Goal: Ask a question

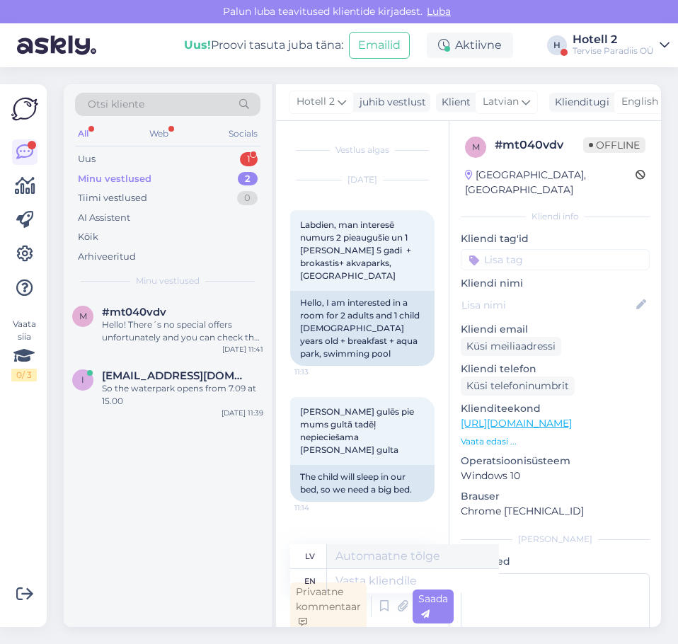
scroll to position [491, 0]
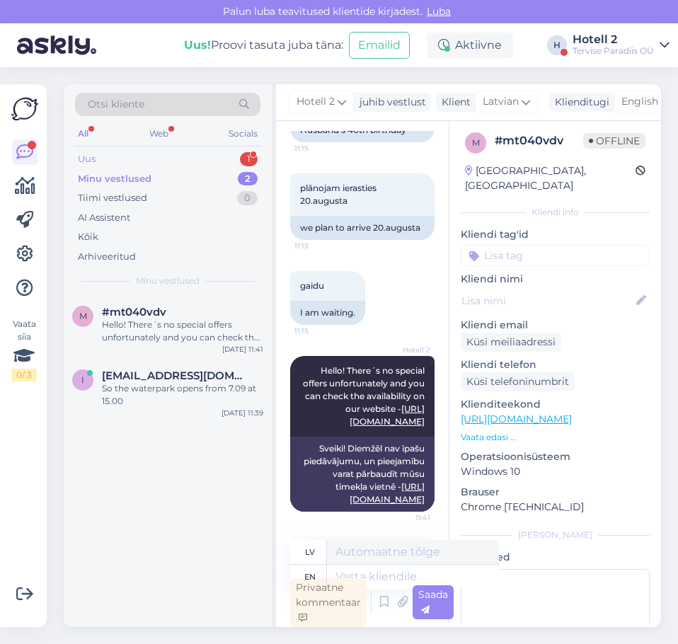
click at [223, 164] on div "Uus 1" at bounding box center [167, 159] width 185 height 20
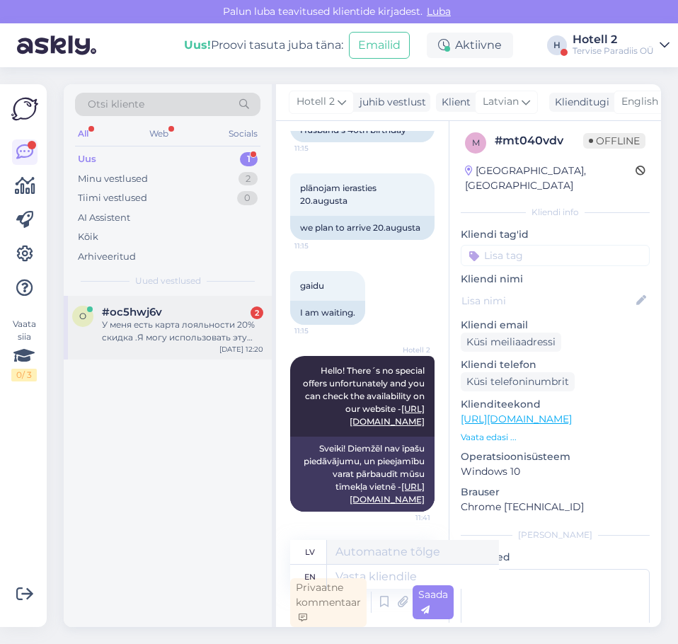
click at [184, 331] on div "У меня есть карта лояльности 20% скидка .Я могу использовать эту скидку в качес…" at bounding box center [182, 331] width 161 height 25
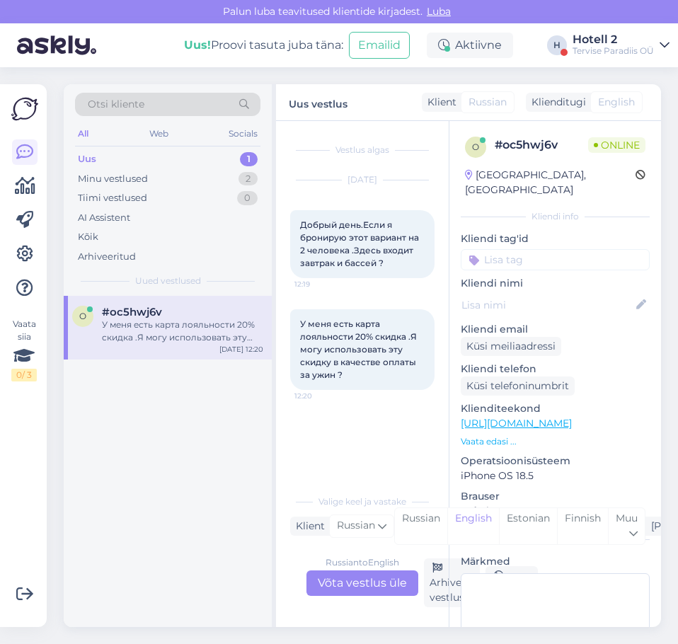
click at [329, 579] on div "Russian to English Võta vestlus üle" at bounding box center [363, 583] width 112 height 25
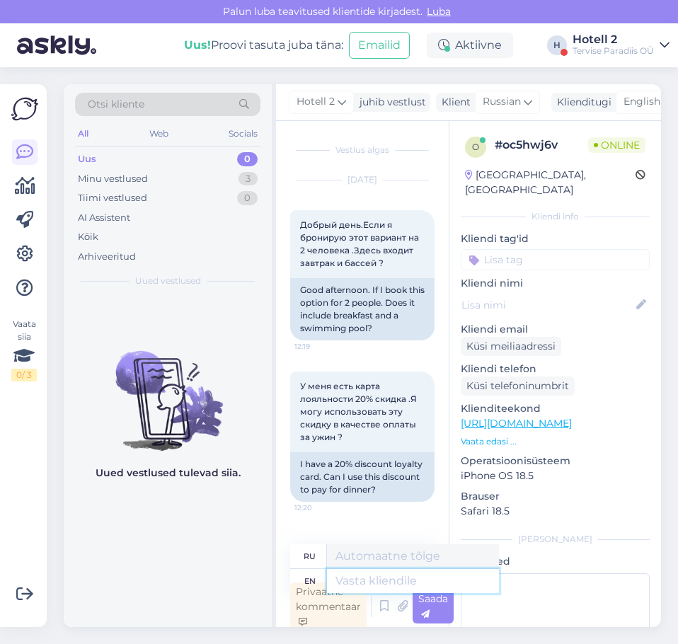
click at [337, 576] on textarea at bounding box center [413, 581] width 172 height 24
type textarea "Hello!"
type textarea "Привет!"
type textarea "Hello! To"
type textarea "Привет! Кому"
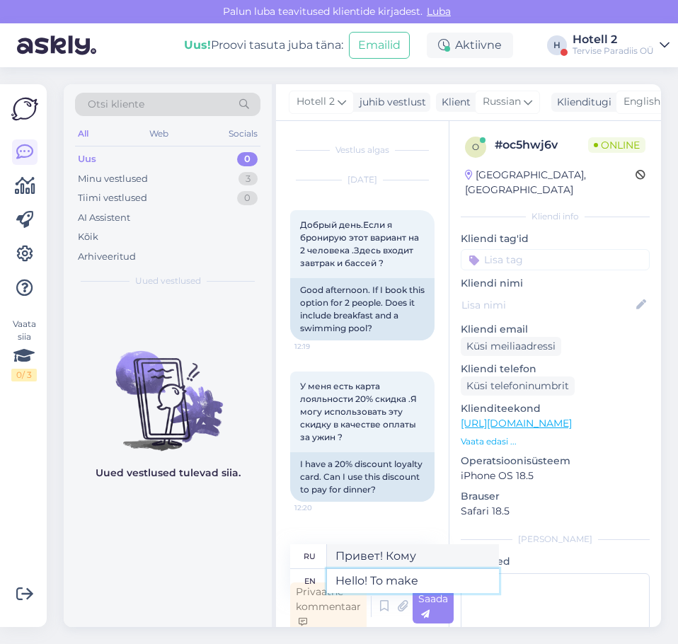
type textarea "Hello! To make a"
type textarea "Привет! Чтобы сделать"
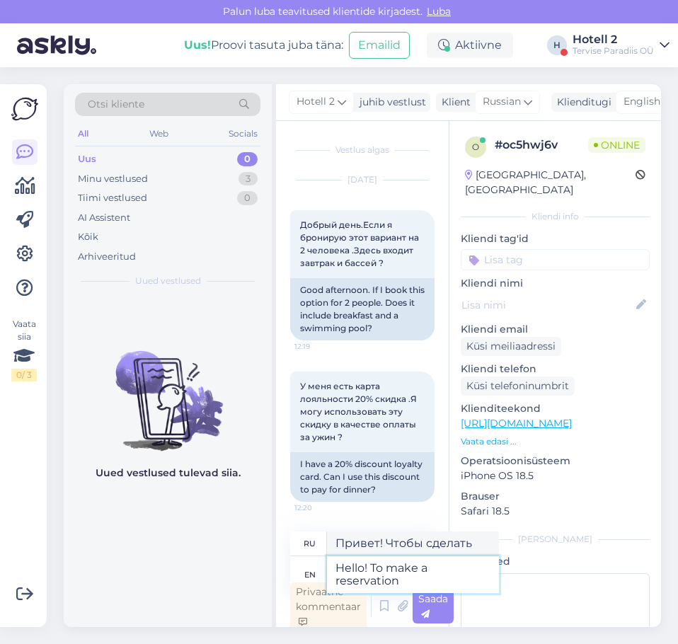
type textarea "Hello! To make a reservation"
type textarea "Здравствуйте! Чтобы забронировать"
type textarea "Hello! To make a reservation with"
type textarea "Здравствуйте! Чтобы забронировать столик,"
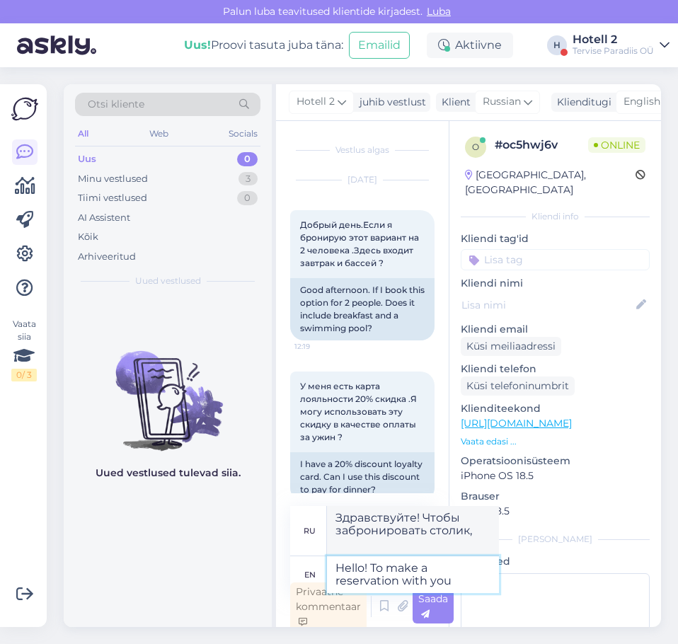
type textarea "Hello! To make a reservation with your"
type textarea "Здравствуйте! Чтобы забронировать столик у вашего"
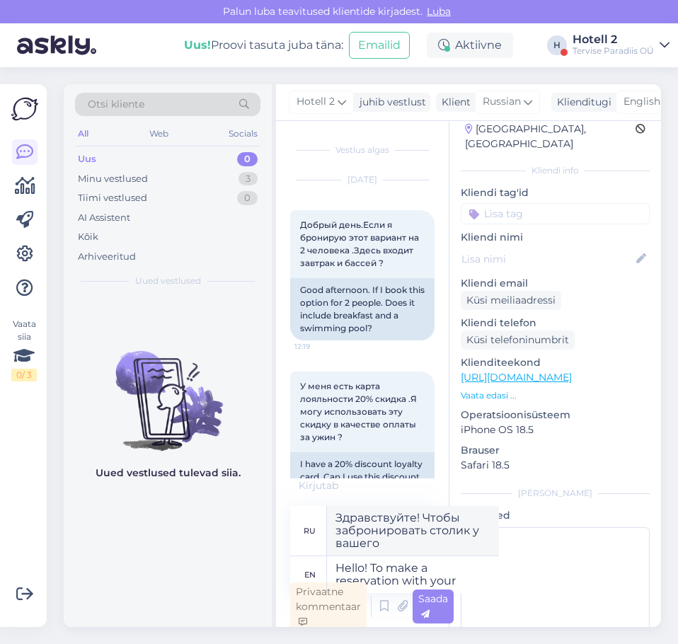
scroll to position [71, 0]
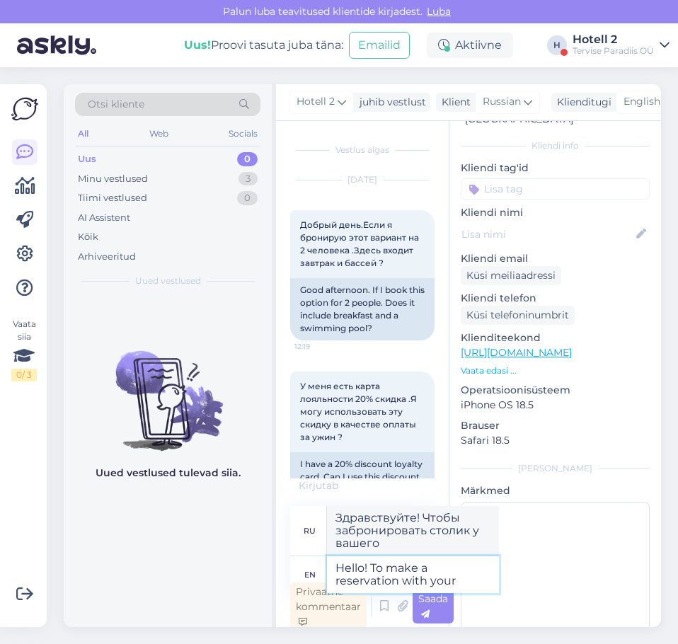
click at [457, 576] on textarea "Hello! To make a reservation with your" at bounding box center [413, 574] width 172 height 37
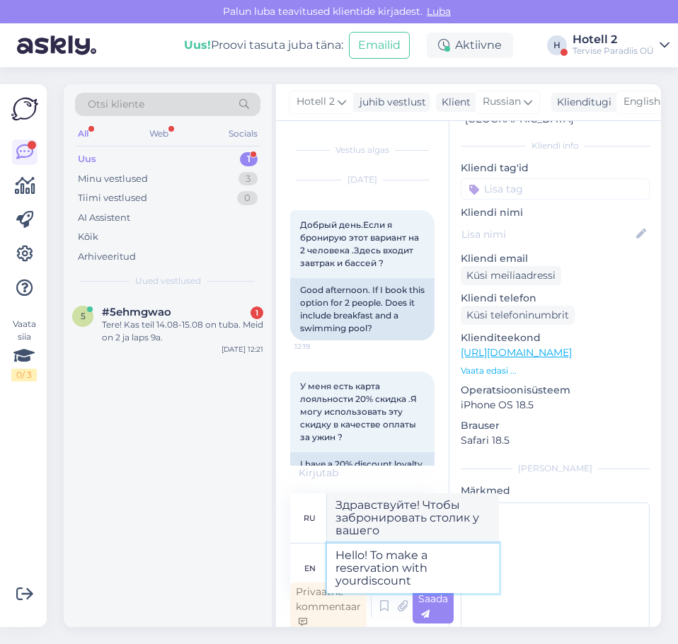
type textarea "Hello! To make a reservation with yourdiscount"
type textarea "Здравствуйте! Чтобы забронировать столик со скидкой"
type textarea "Hello! To make a reservation with yourdiscount please w"
type textarea "Здравствуйте! Чтобы забронировать столик со скидкой, пожалуйста,"
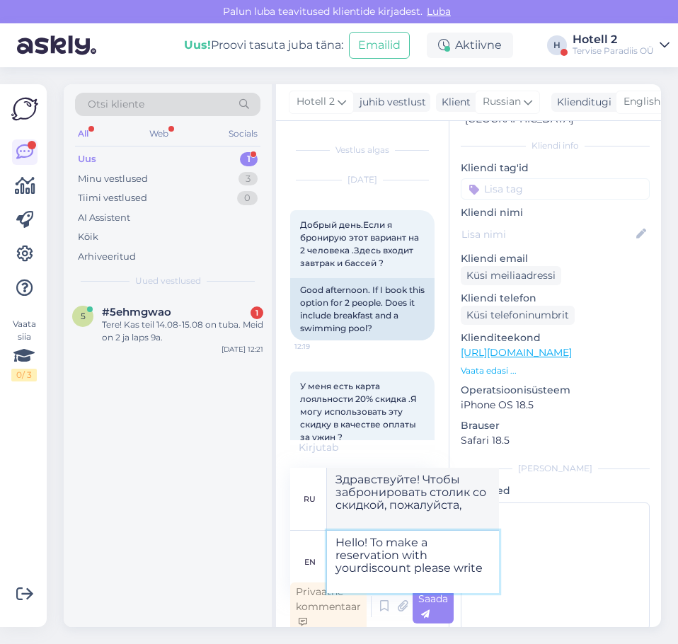
type textarea "Hello! To make a reservation with yourdiscount please write a"
type textarea "Здравствуйте! Чтобы забронировать со скидкой, напишите"
type textarea "Hello! To make a reservation with yourdiscount please write an"
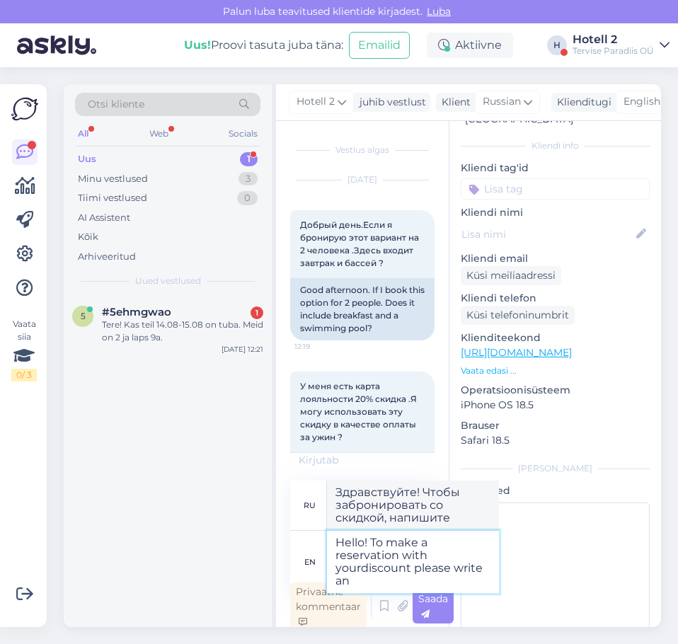
type textarea "Здравствуйте! Чтобы забронировать со скидкой, пожалуйста, напишите"
type textarea "Hello! To make a reservation with yourdiscount please write an email"
type textarea "Здравствуйте! Чтобы забронировать со скидкой, напишите нам на почту."
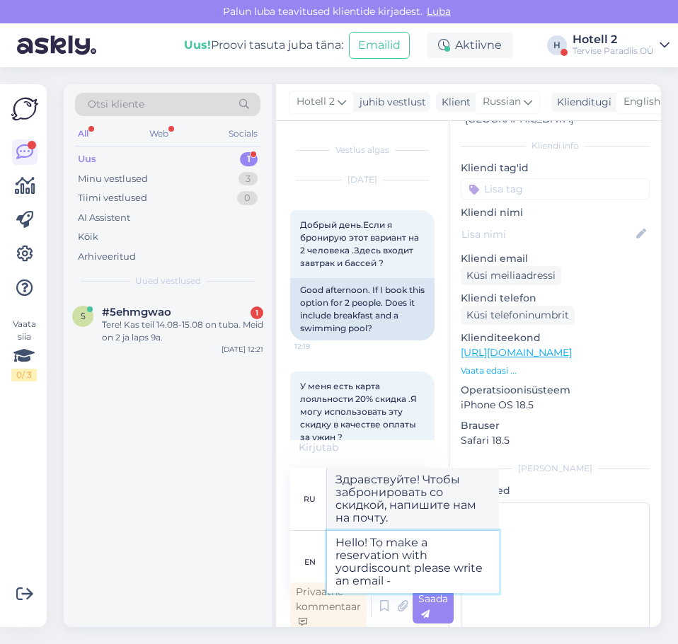
type textarea "Hello! To make a reservation with yourdiscount please write an email -"
type textarea "Здравствуйте! Чтобы забронировать столик со скидкой, напишите нам на почту:"
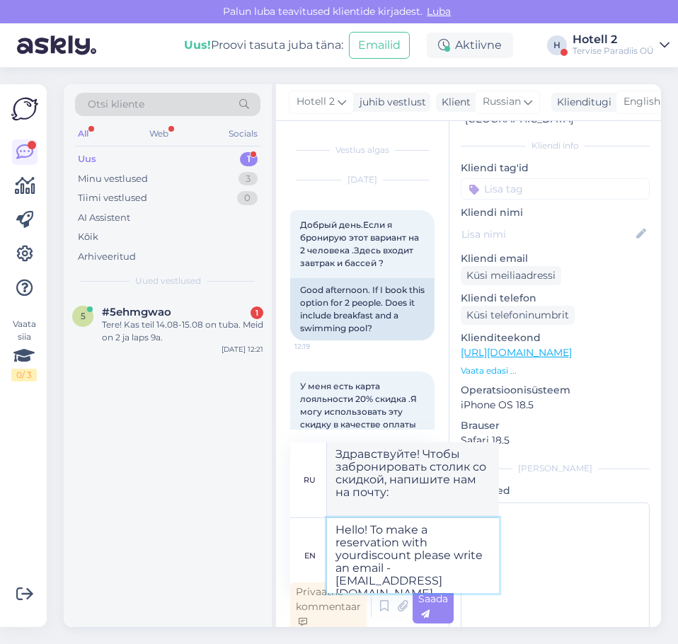
type textarea "Hello! To make a reservation with yourdiscount please write an email - [EMAIL_A…"
type textarea "Здравствуйте! Чтобы забронировать со скидкой, напишите нам на почту [EMAIL_ADDR…"
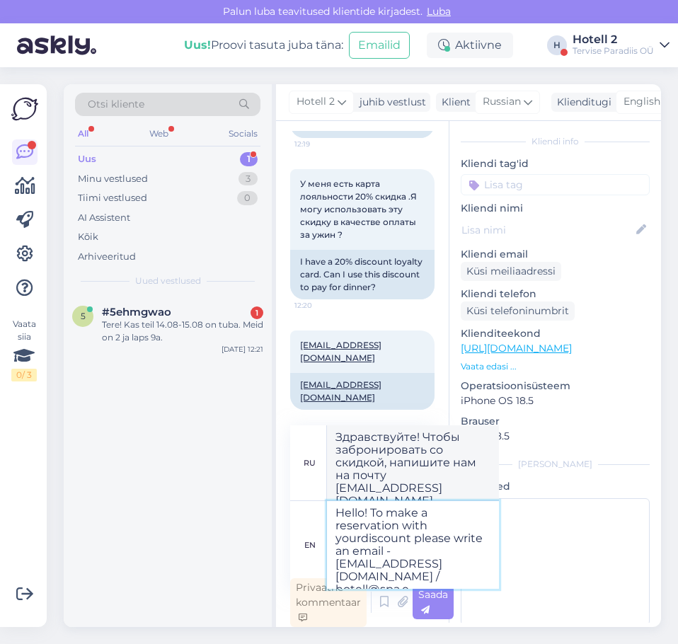
type textarea "Hello! To make a reservation with yourdiscount please write an email - [EMAIL_A…"
type textarea "Здравствуйте! Чтобы забронировать номер со скидкой, напишите нам на почту [EMAI…"
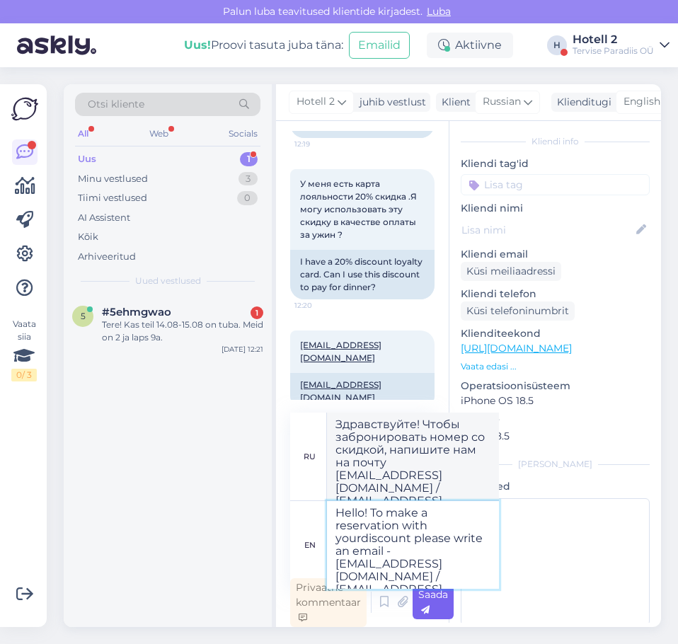
type textarea "Hello! To make a reservation with yourdiscount please write an email - [EMAIL_A…"
click at [432, 607] on div "Saada" at bounding box center [433, 603] width 41 height 34
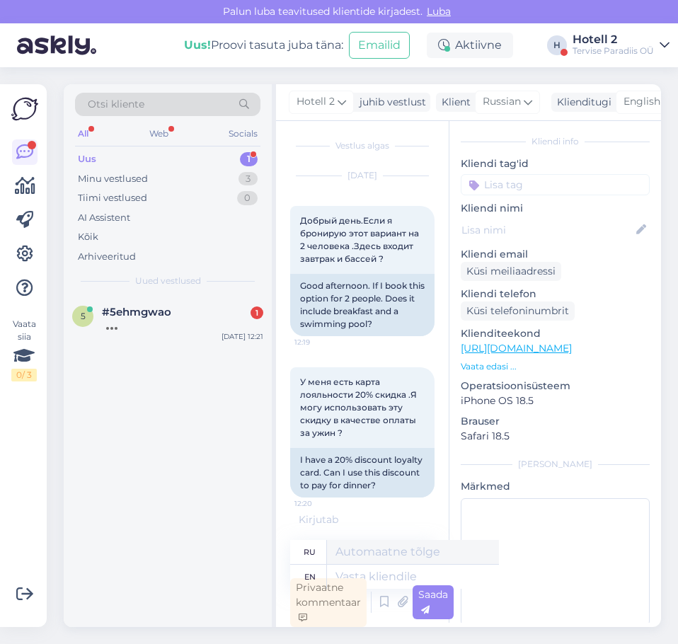
scroll to position [298, 0]
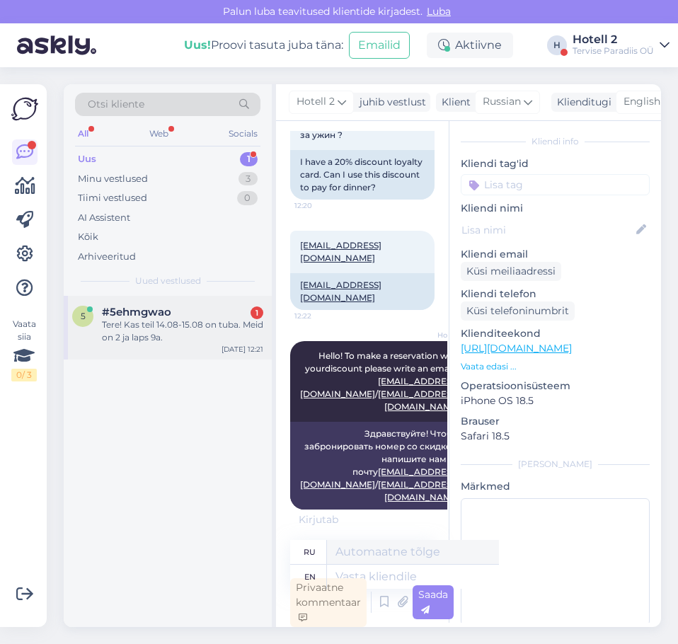
click at [143, 329] on div "Tere! Kas teil 14.08-15.08 on tuba. Meid on 2 ja laps 9a." at bounding box center [182, 331] width 161 height 25
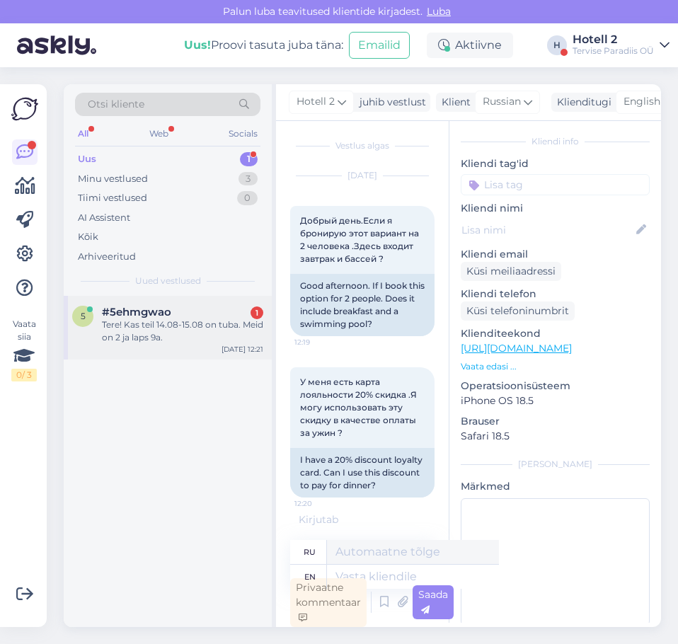
scroll to position [0, 0]
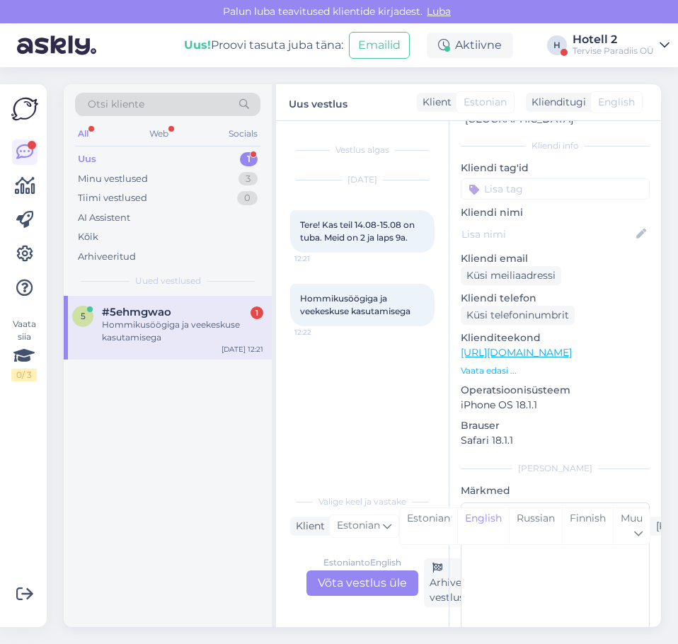
click at [392, 586] on div "Estonian to English Võta vestlus üle" at bounding box center [363, 583] width 112 height 25
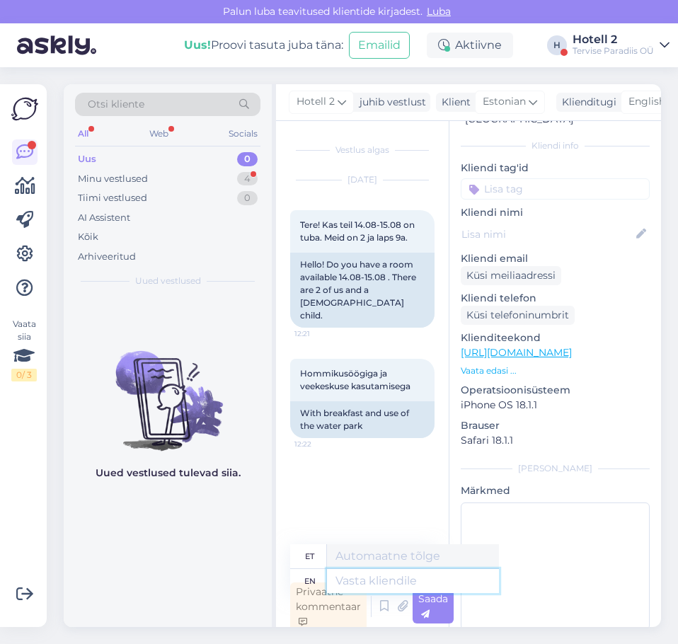
click at [374, 573] on textarea at bounding box center [413, 581] width 172 height 24
type textarea "Hello!"
type textarea "Tere!"
type textarea "Hello! Please"
type textarea "Tere! [GEOGRAPHIC_DATA]"
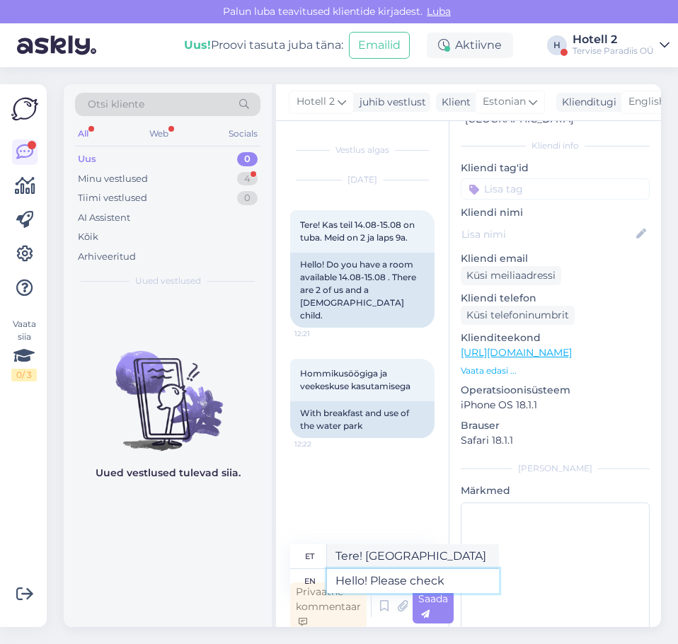
type textarea "Hello! Please check"
type textarea "Tere! Palun kontrollige"
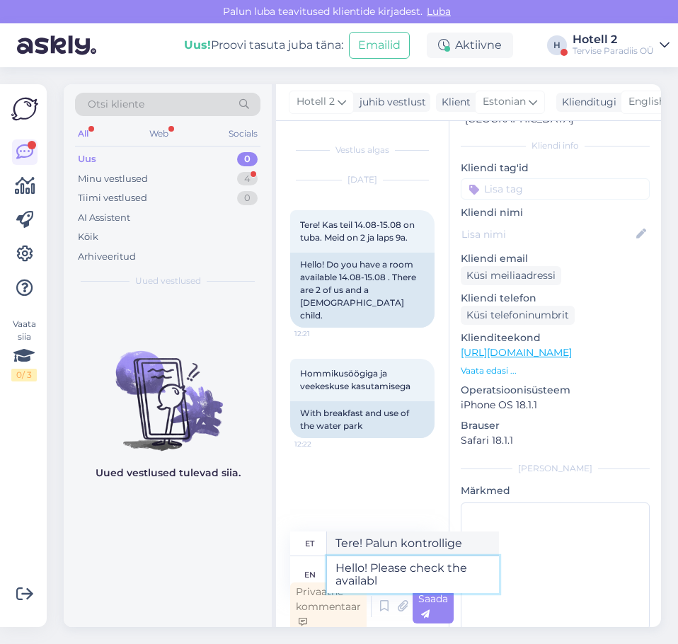
type textarea "Hello! Please check the availabli"
type textarea "Tere! Palun kontrollige saadavust"
type textarea "Hello! Please check the availability on o"
type textarea "Tere! Palun kontrollige saadavust aadressil"
type textarea "Hello! Please check the availability on our"
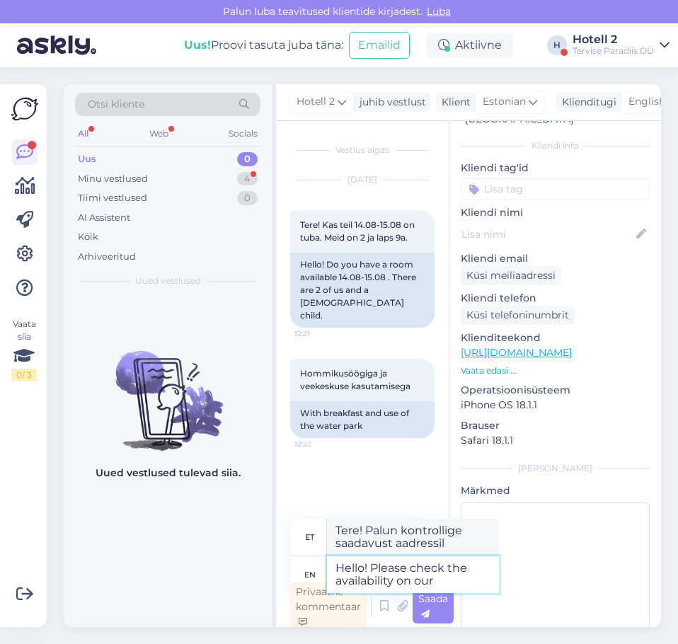
type textarea "Tere! Palun kontrollige saadavust meie lehelt"
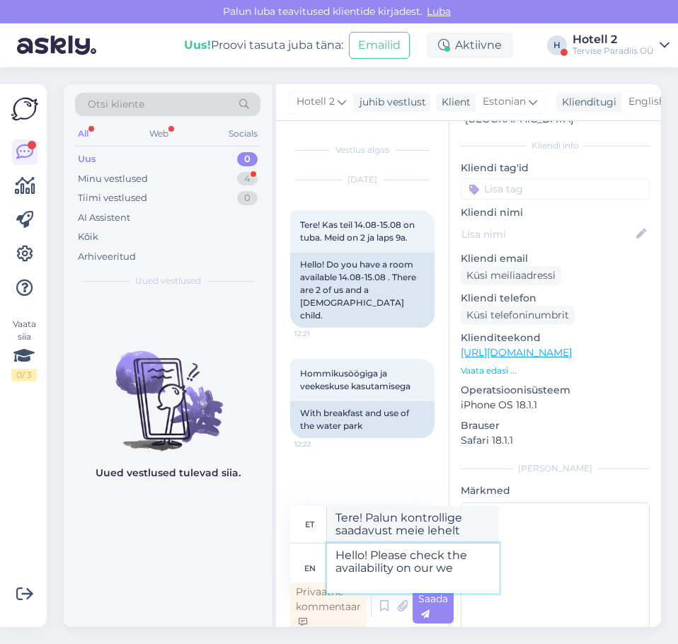
type textarea "Hello! Please check the availability on our wev"
type textarea "Tere! Palun kontrollige saadavust meie veebilehelt."
type textarea "Hello! Please check the availability on our website"
type textarea "Tere! Palun kontrollige saadavust meie veebisaidilt"
type textarea "Hello! Please check the availability on our website -"
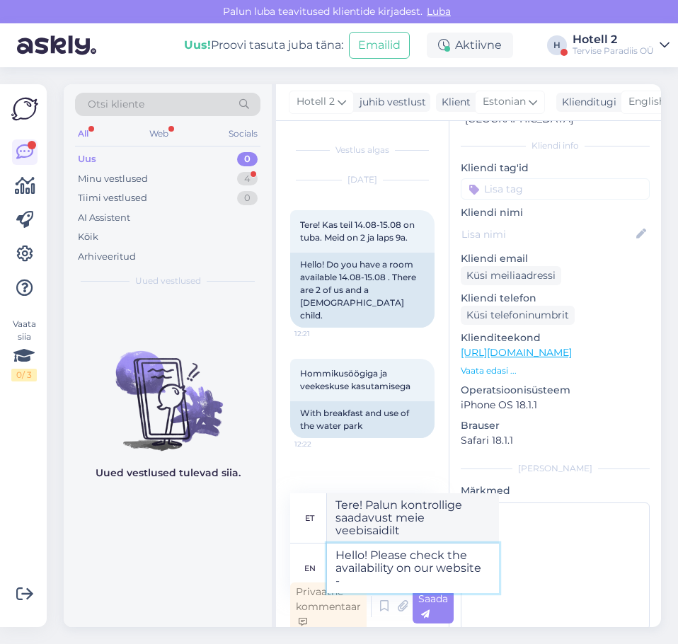
type textarea "Tere! Palun kontrollige saadavust meie veebisaidilt -"
paste textarea "[URL][DOMAIN_NAME]"
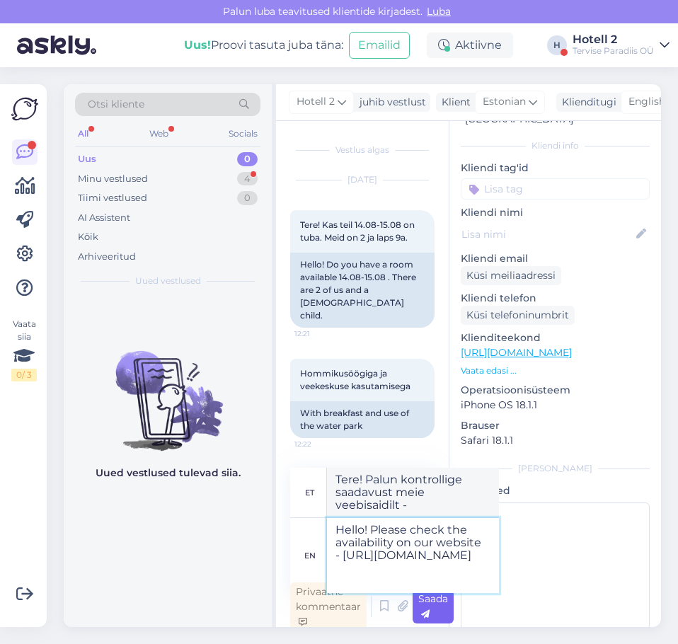
type textarea "Hello! Please check the availability on our website - [URL][DOMAIN_NAME]"
click at [430, 612] on div "Saada" at bounding box center [433, 607] width 41 height 34
type textarea "Tere! Palun kontrollige saadavust meie veebilehelt - [URL][DOMAIN_NAME]"
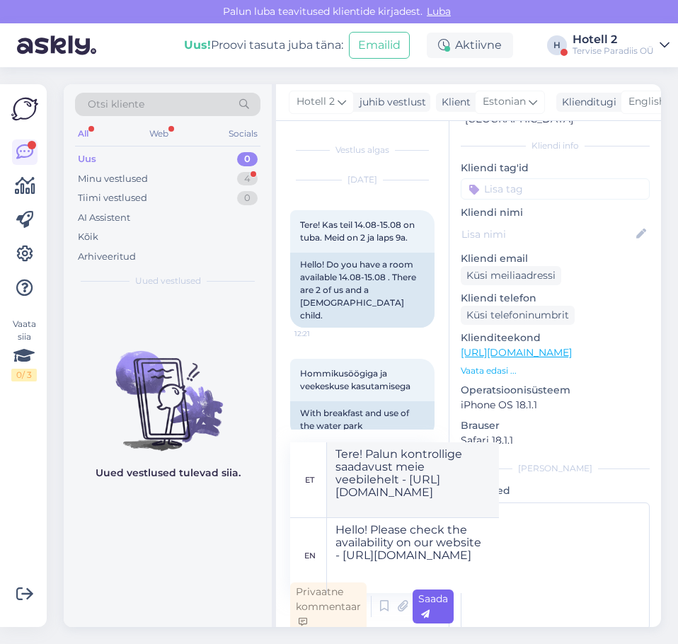
click at [429, 605] on span "Saada" at bounding box center [433, 607] width 30 height 28
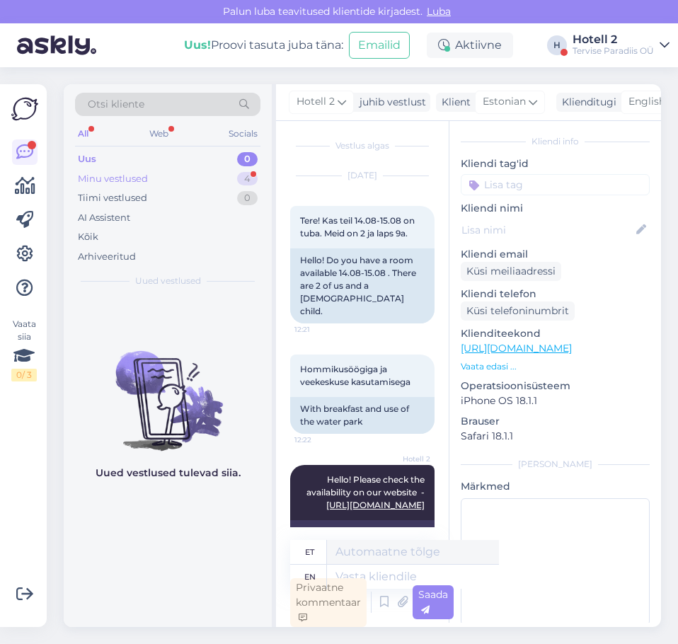
click at [226, 177] on div "Minu vestlused 4" at bounding box center [167, 179] width 185 height 20
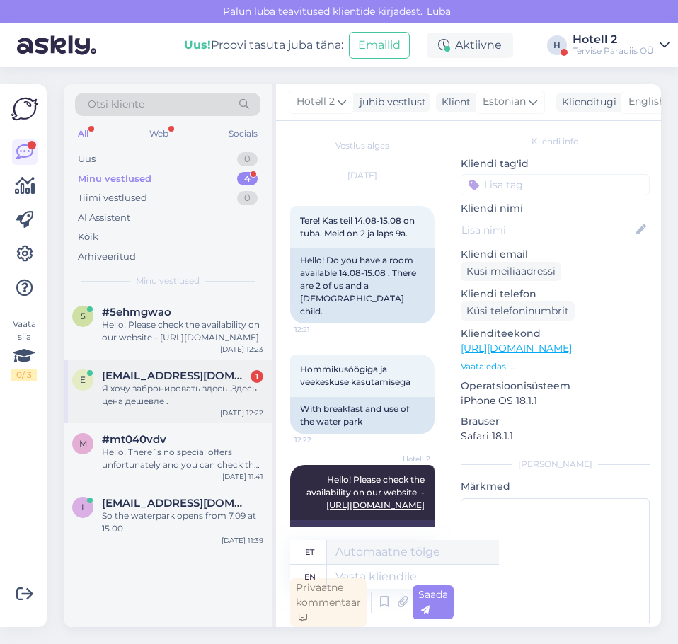
click at [188, 399] on div "Я хочу забронировать здесь .Здесь цена дешевле ." at bounding box center [182, 394] width 161 height 25
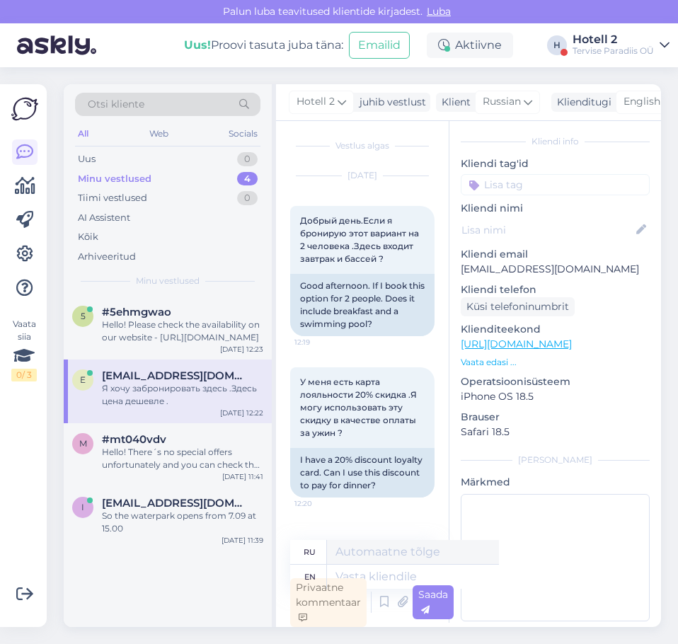
scroll to position [406, 0]
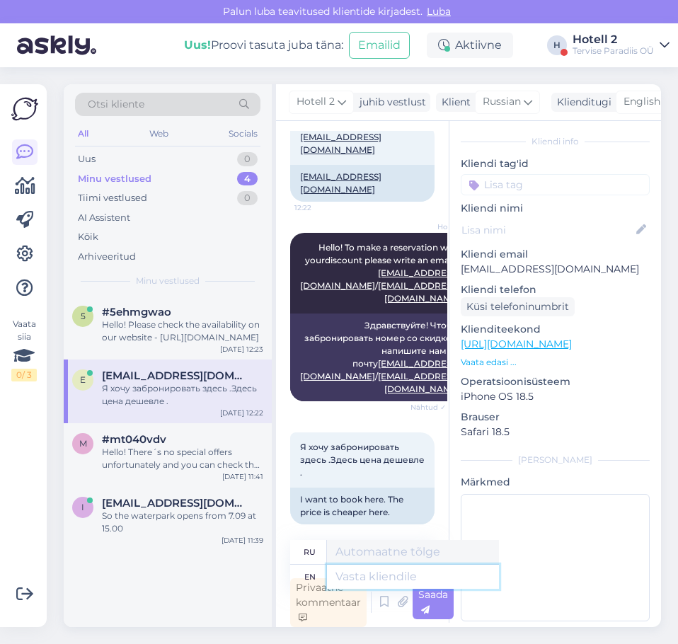
click at [389, 574] on textarea at bounding box center [413, 577] width 172 height 24
click at [355, 573] on textarea at bounding box center [413, 577] width 172 height 24
type textarea "The"
type textarea "The discount"
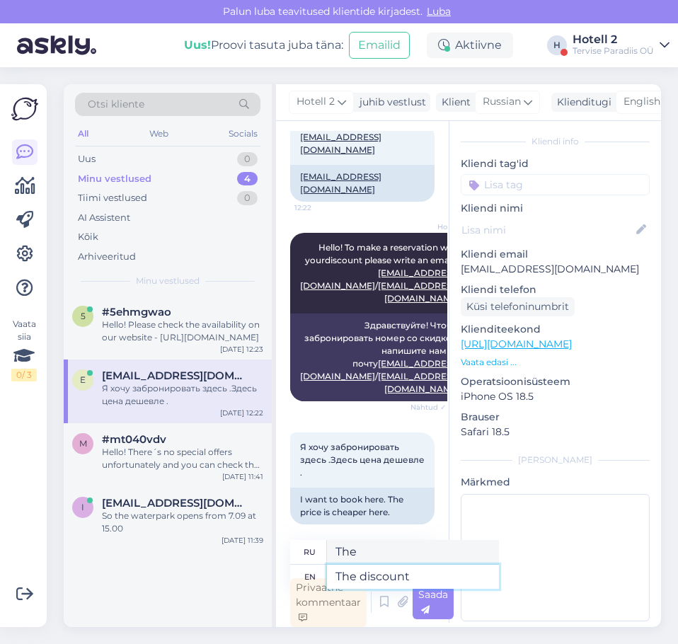
type textarea "Скидка"
type textarea "The discount is"
type textarea "Скидка составляет"
type textarea "The discount is taken"
type textarea "Скидка принимается"
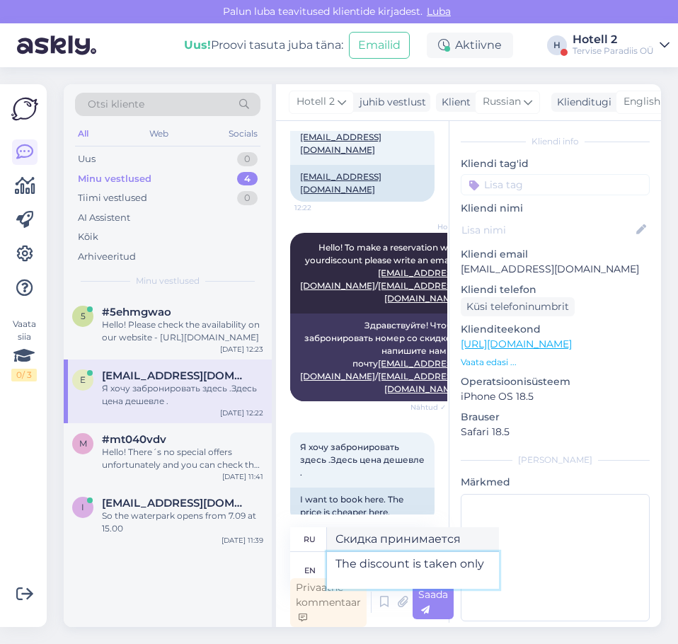
type textarea "The discount is taken only"
type textarea "Скидка предоставляется только"
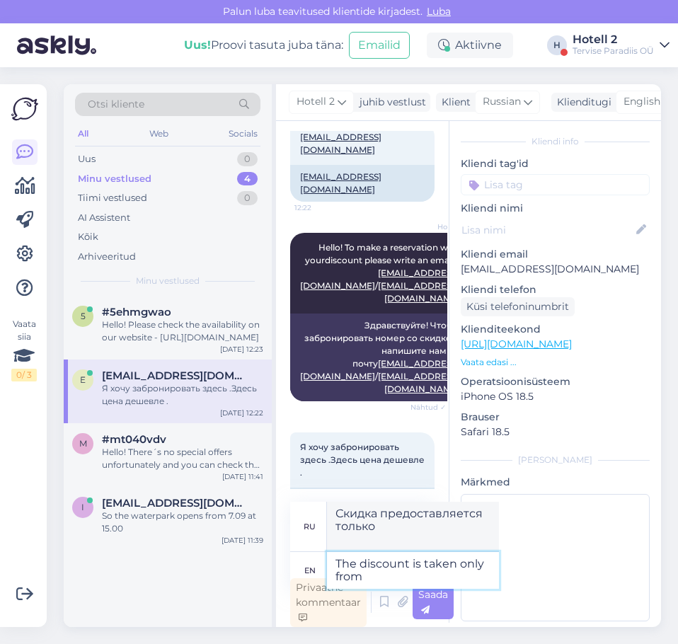
type textarea "The discount is taken only from"
type textarea "Скидка предоставляется только от"
type textarea "The discount is taken only from the"
type textarea "Скидка берется только от"
type textarea "The discount is taken only from the full"
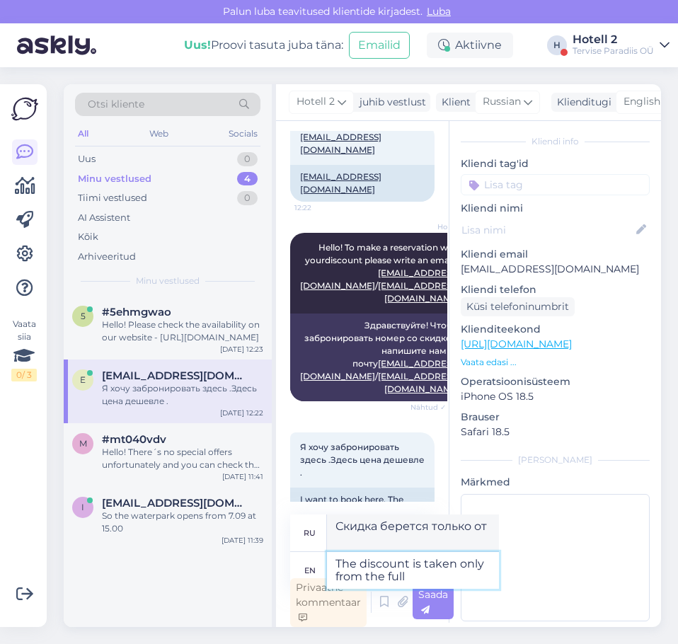
type textarea "Скидка берется только от полной суммы"
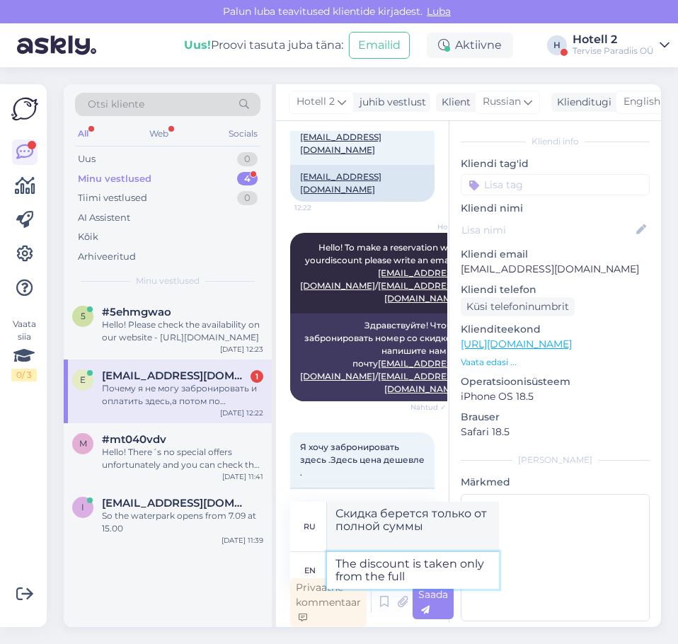
scroll to position [670, 0]
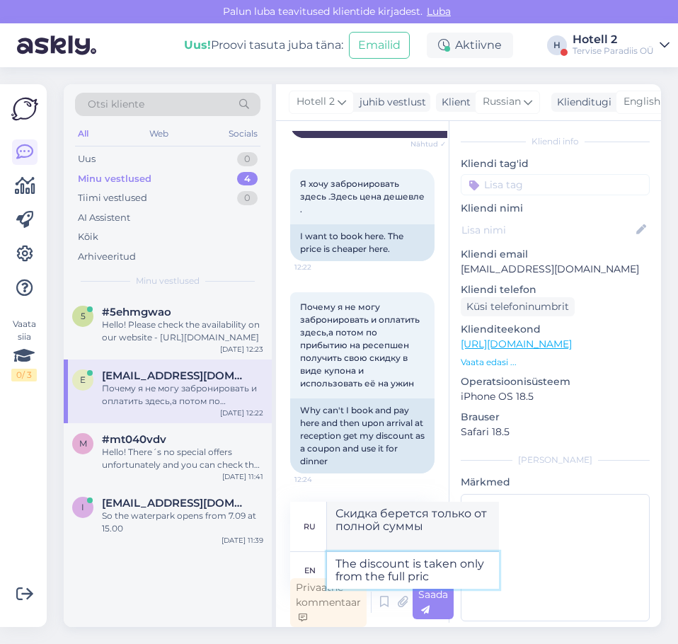
type textarea "The discount is taken only from the full price"
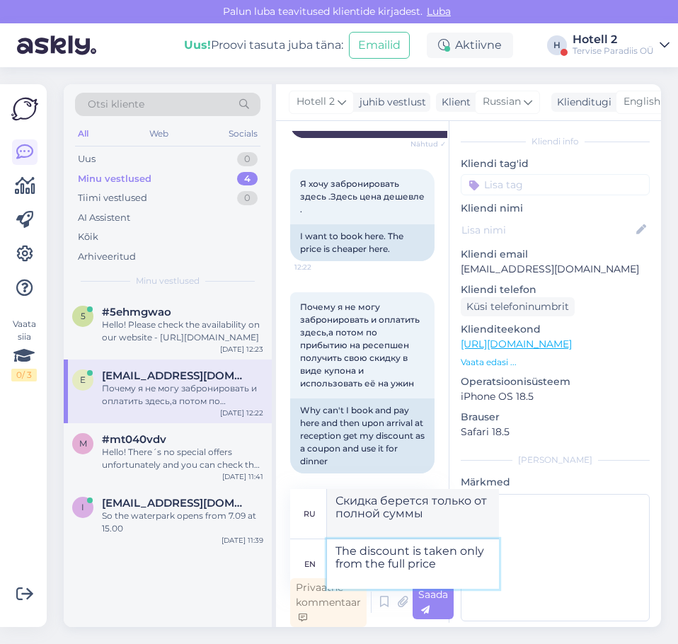
type textarea "Скидка берется только от полной цены."
type textarea "The discount is taken only from the full price,"
type textarea "Скидка берется только от полной цены,"
type textarea "The discount is taken only from the full price, if"
type textarea "Скидка берется только от полной цены, если"
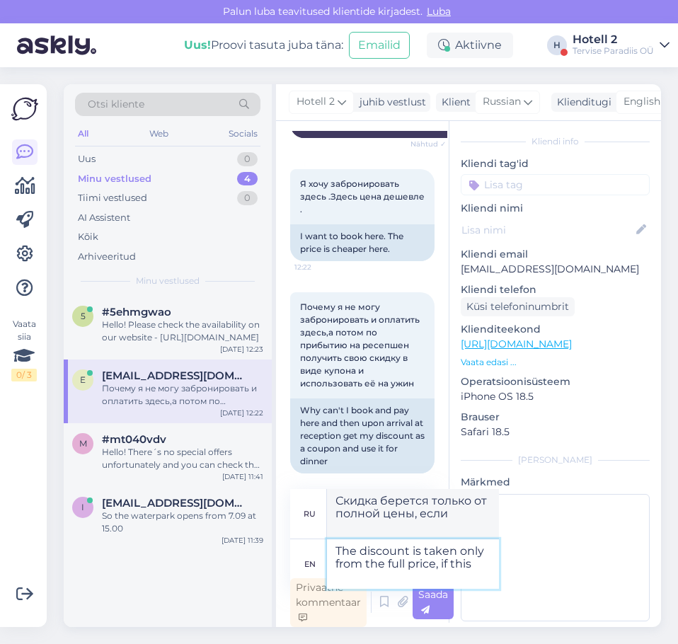
type textarea "The discount is taken only from the full price, if this"
type textarea "Скидка берется только от полной цены, если это"
type textarea "The discount is taken only from the full price, if this 0"
type textarea "Скидка берется только от полной цены, если это 0"
type textarea "The discount is taken only from the full price, if this"
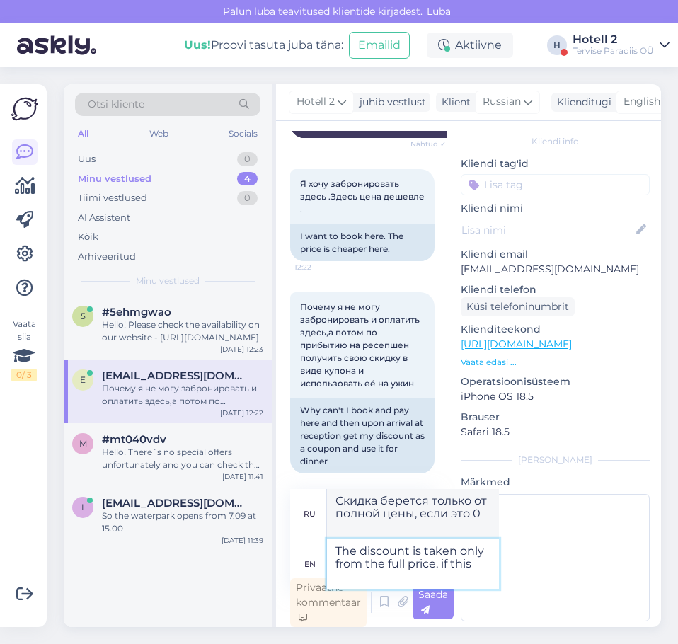
type textarea "Скидка берется только от полной цены, если это"
type textarea "The discount is taken only from the full price, if th"
type textarea "Скидка берется только от полной цены, если"
type textarea "The discount is taken only from the full price, if t"
type textarea "Скидка берется только от полной цены, если т"
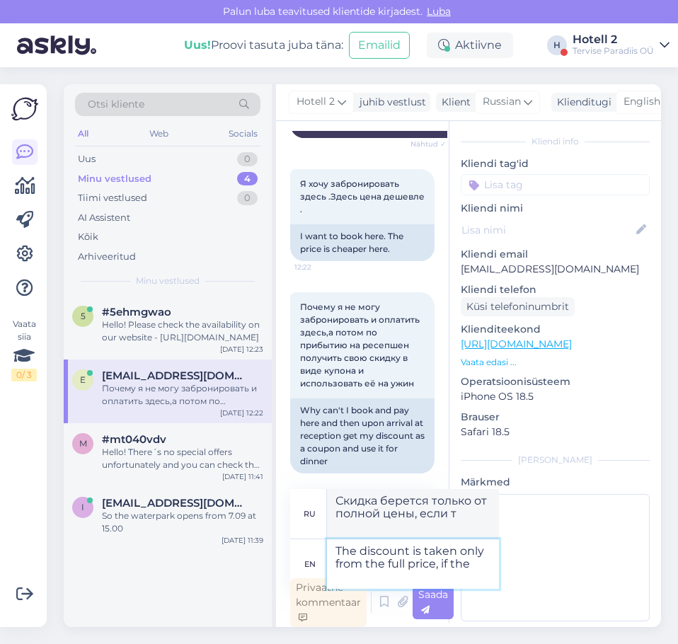
type textarea "The discount is taken only from the full price, if the"
type textarea "Скидка берется только от полной цены, если"
type textarea "The discount is taken only from the full price, if the date"
type textarea "Скидка берется только от полной стоимости, если дата"
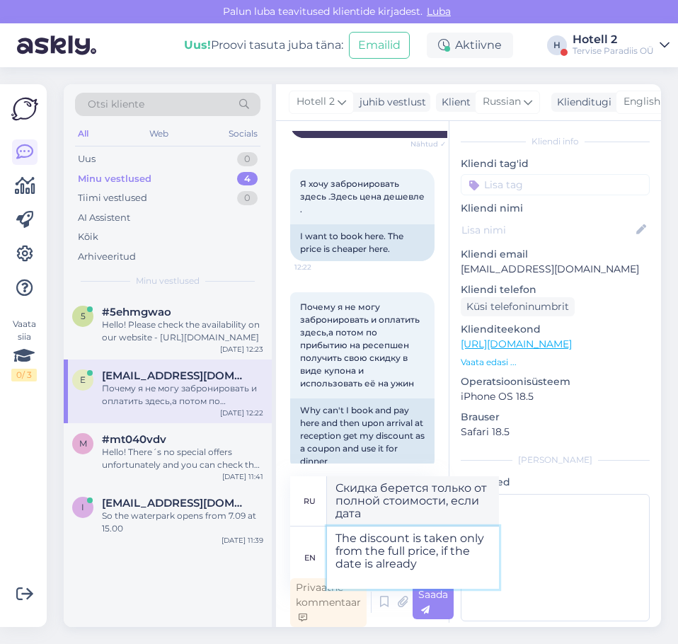
type textarea "The discount is taken only from the full price, if the date is already"
type textarea "Скидка берется только от полной стоимости, если дата уже наступила."
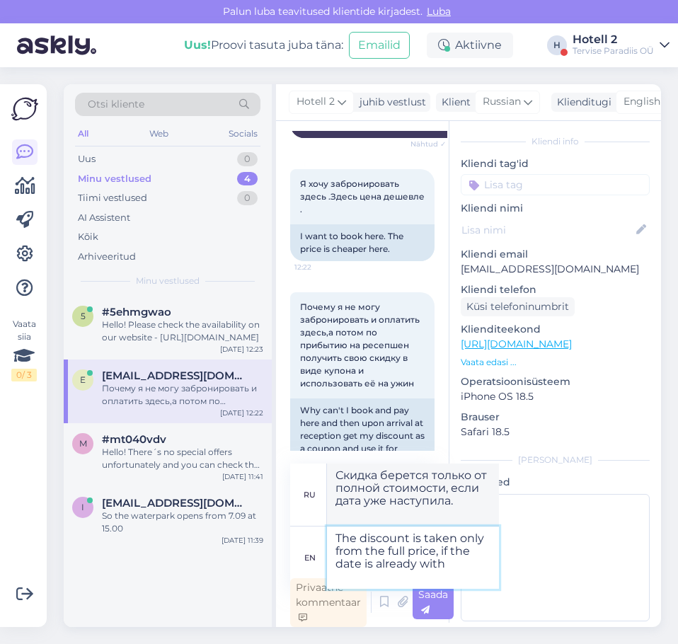
type textarea "The discount is taken only from the full price, if the date is already with"
type textarea "Скидка берется только от полной стоимости, если дата уже указана."
type textarea "The discount is taken only from the full price, if the date is already with a"
type textarea "Скидка берется только от полной стоимости, если дата уже есть"
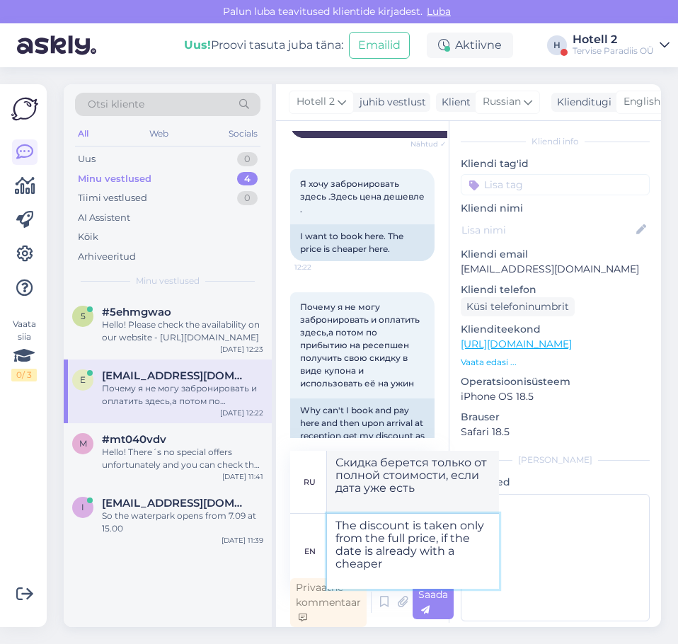
type textarea "The discount is taken only from the full price, if the date is already with a c…"
type textarea "Скидка берется только от полной стоимости, если дата уже с более дешевой"
type textarea "The discount is taken only from the full price, if the date is already with a c…"
type textarea "Скидка берется только от полной стоимости, если дата уже имеет более низкую цен…"
type textarea "The discount is taken only from the full price, if the date is already with a c…"
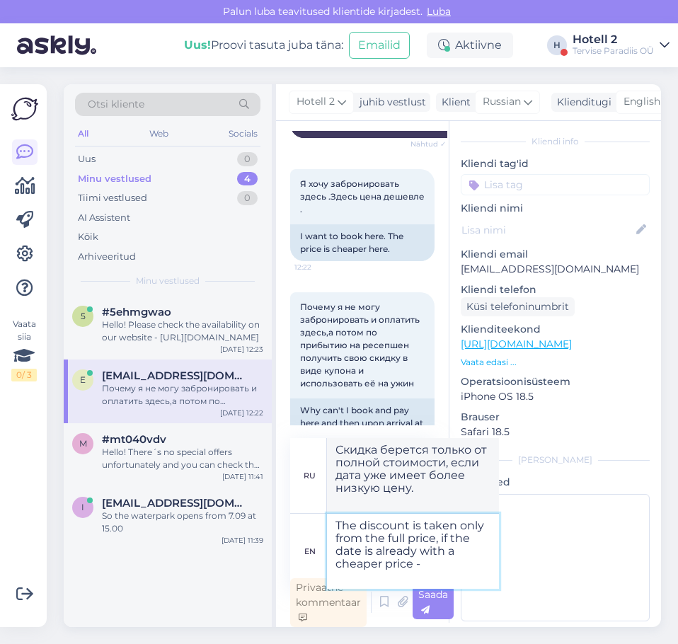
type textarea "Скидка берется только от полной стоимости, если дата уже с более низкой ценой -"
type textarea "The discount is taken only from the full price, if the date is already with a c…"
type textarea "Скидка берется только от полной стоимости, если дата уже с более низкой ценой -…"
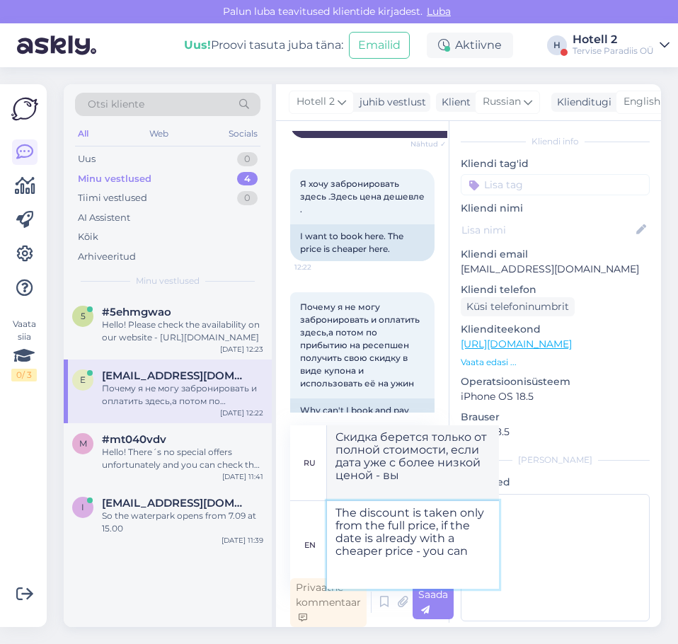
type textarea "The discount is taken only from the full price, if the date is already with a c…"
type textarea "Скидка берется только от полной стоимости, если дата уже с более низкой ценой -…"
type textarea "The discount is taken only from the full price, if the date is already with a c…"
type textarea "Скидка берется только от полной стоимости, если дата уже с более низкой ценой -…"
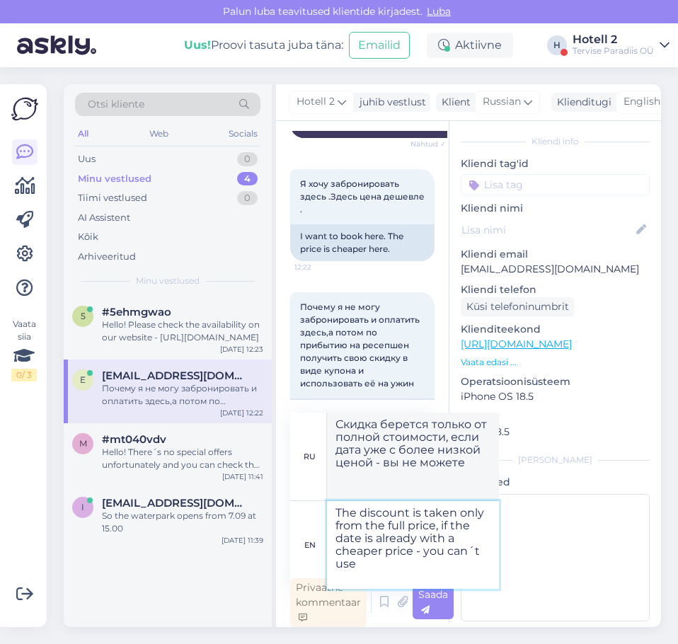
type textarea "The discount is taken only from the full price, if the date is already with a c…"
type textarea "Скидка берется только от полной стоимости, если дата уже с более низкой ценой -…"
type textarea "The discount is taken only from the full price, if the date is already with a c…"
type textarea "Скидка берется только от полной стоимости, если дата уже с более низкой ценой -…"
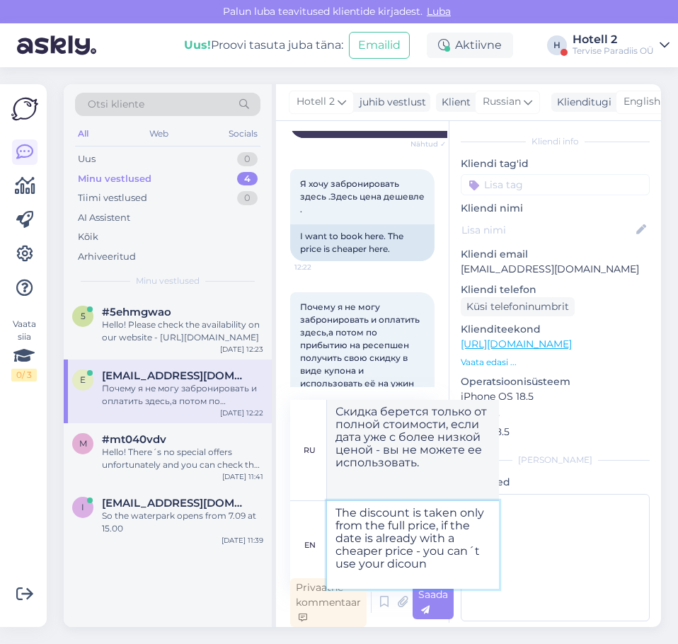
type textarea "The discount is taken only from the full price, if the date is already with a c…"
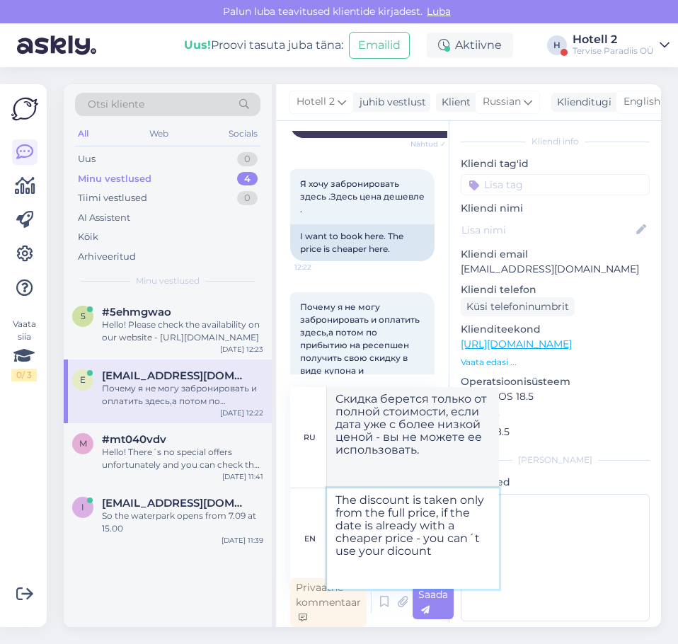
type textarea "Скидка берется только от полной стоимости, если дата уже с более низкой ценой -…"
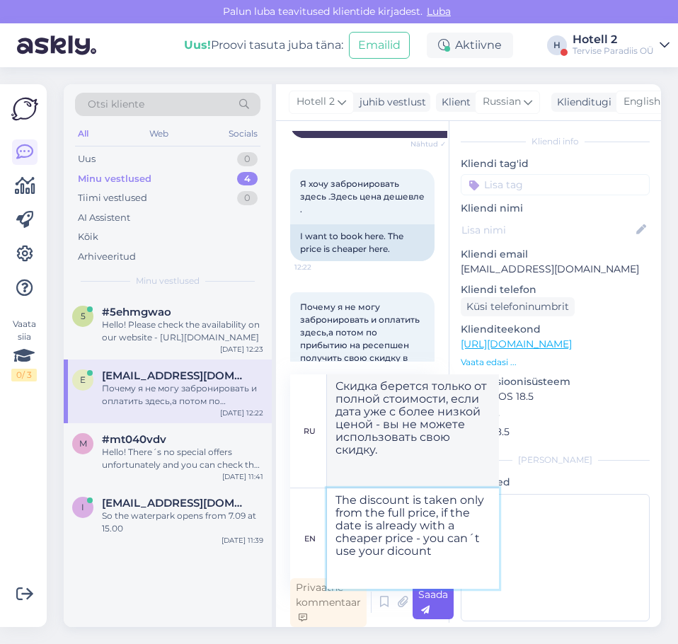
type textarea "The discount is taken only from the full price, if the date is already with a c…"
click at [444, 598] on span "Saada" at bounding box center [433, 602] width 30 height 28
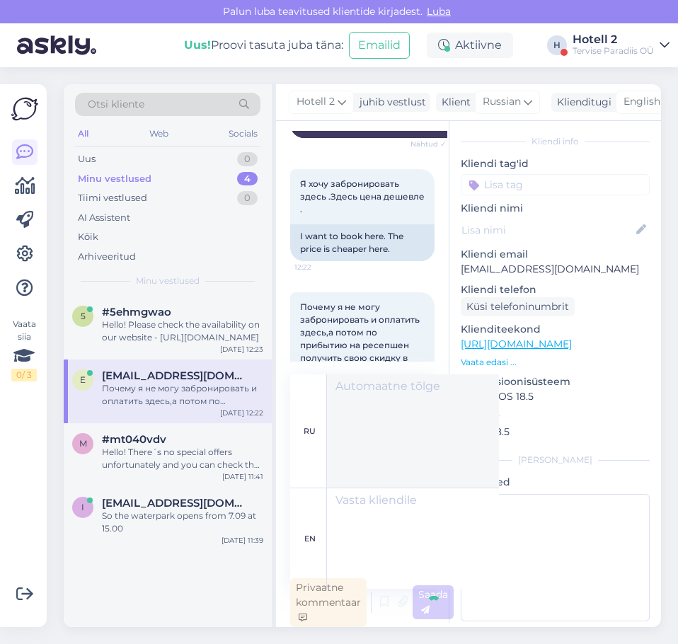
scroll to position [831, 0]
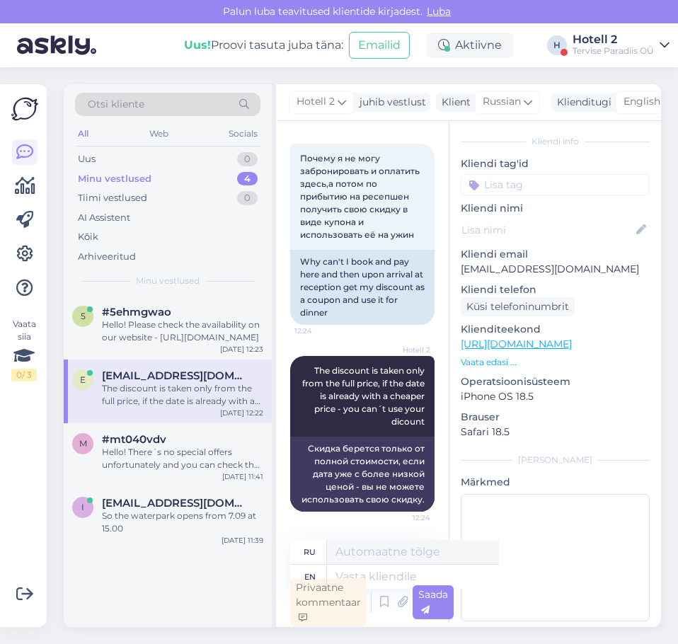
click at [101, 376] on div "e [EMAIL_ADDRESS][DOMAIN_NAME] The discount is taken only from the full price, …" at bounding box center [167, 389] width 191 height 38
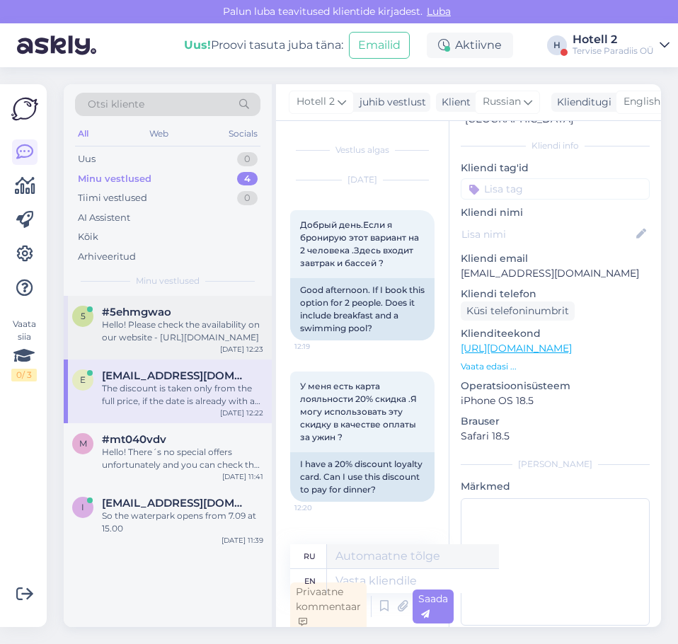
click at [127, 319] on div "Hello! Please check the availability on our website - [URL][DOMAIN_NAME]" at bounding box center [182, 331] width 161 height 25
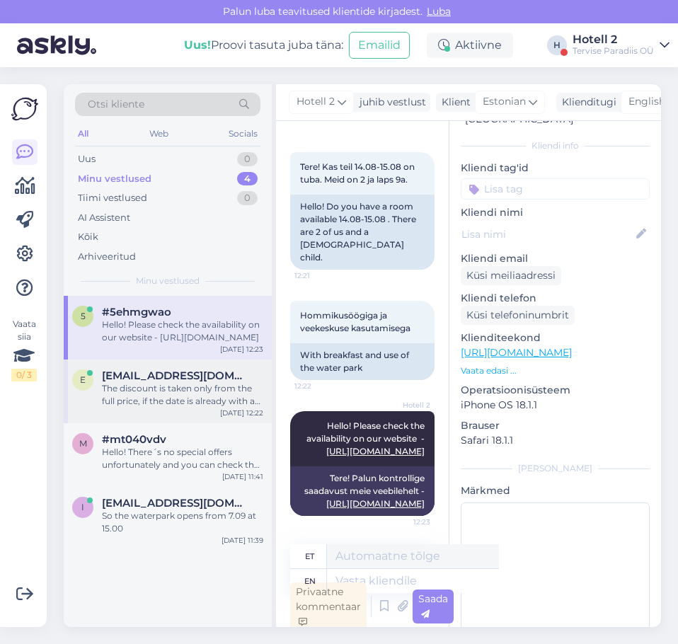
scroll to position [4, 0]
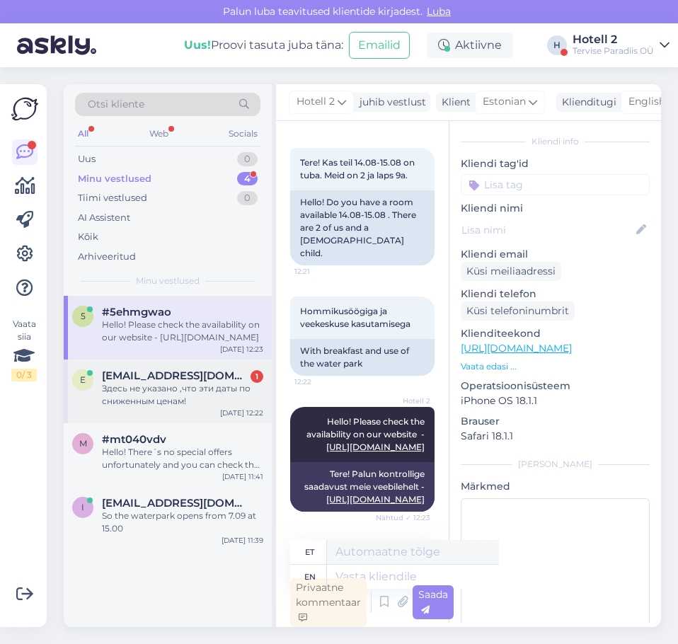
click at [207, 396] on div "Здесь не указано ,что эти даты по сниженным ценам!" at bounding box center [182, 394] width 161 height 25
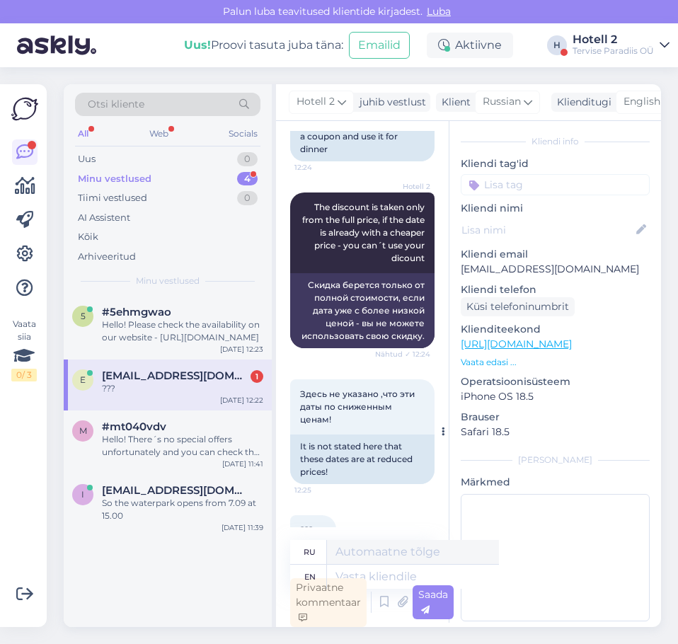
scroll to position [1052, 0]
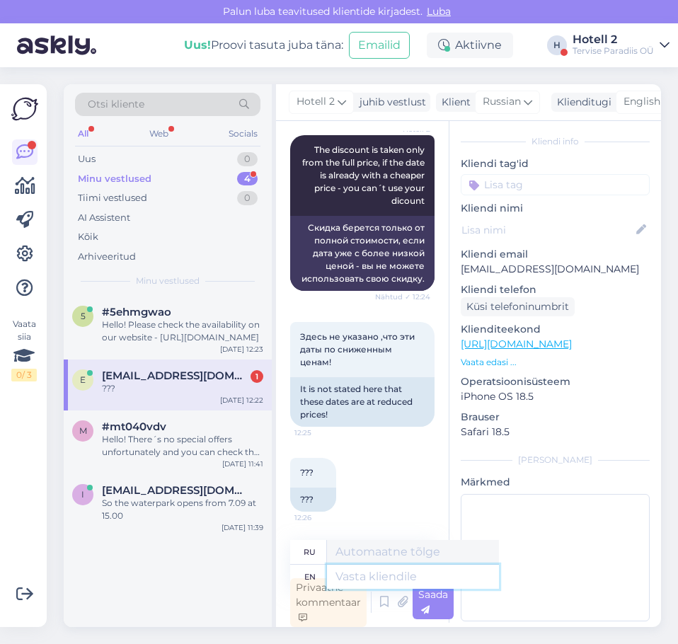
click at [384, 576] on textarea at bounding box center [413, 577] width 172 height 24
type textarea "Where"
type textarea "Где"
type textarea "Where?"
type textarea "Где?"
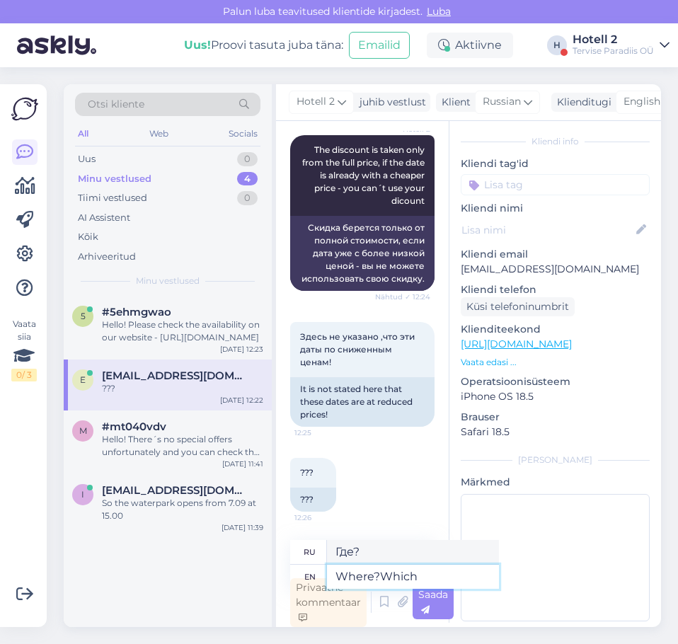
type textarea "Where?Which"
type textarea "Где? Какой"
type textarea "Where?Which dates?"
type textarea "Где? Какие даты?"
type textarea "Where?Which dates?"
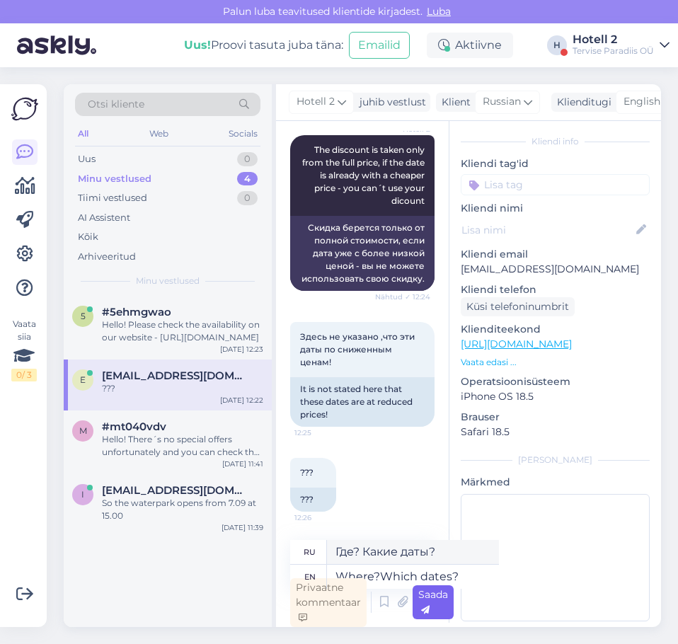
click at [440, 609] on div "Saada" at bounding box center [433, 603] width 41 height 34
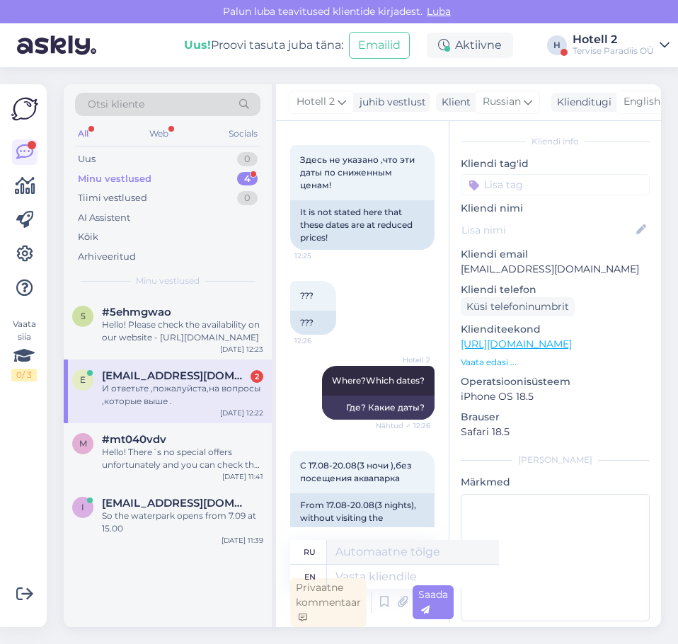
scroll to position [1383, 0]
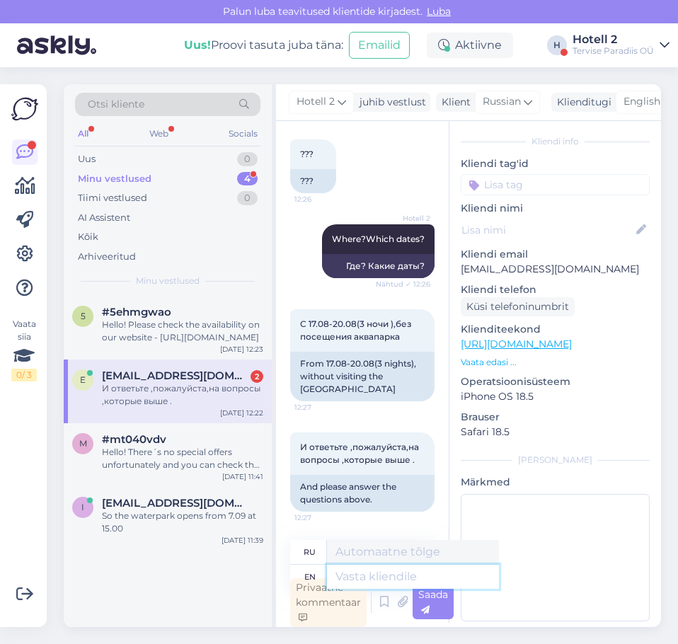
click at [362, 577] on textarea at bounding box center [413, 577] width 172 height 24
type textarea "If"
type textarea "Если"
type textarea "I"
type textarea "You"
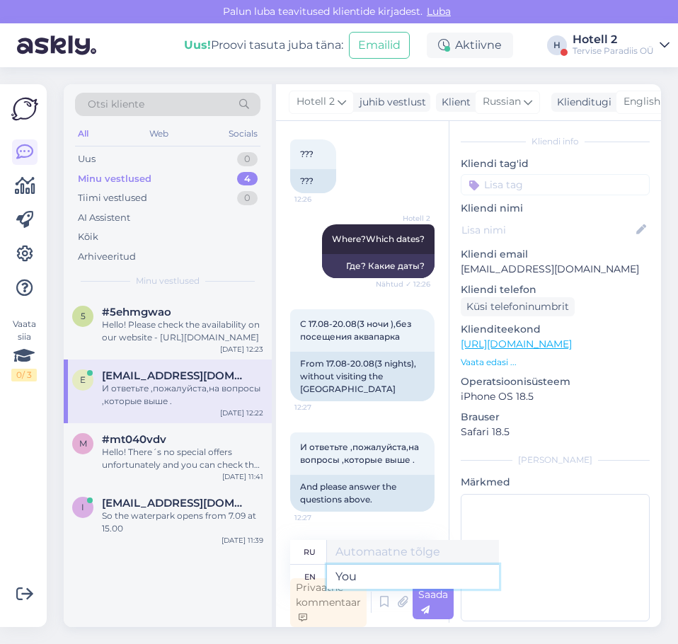
type textarea "Ты"
type textarea "You can s"
type textarea "Ты можешь"
type textarea "You can see"
type textarea "Вы можете видеть"
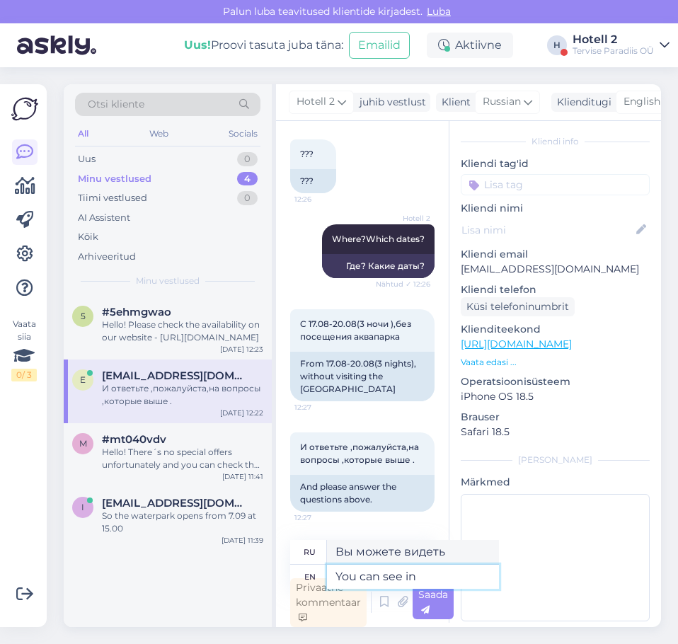
type textarea "You can see in"
type textarea "Вы можете увидеть в"
type textarea "You can see in the discr"
type textarea "Вы можете увидеть в дискре"
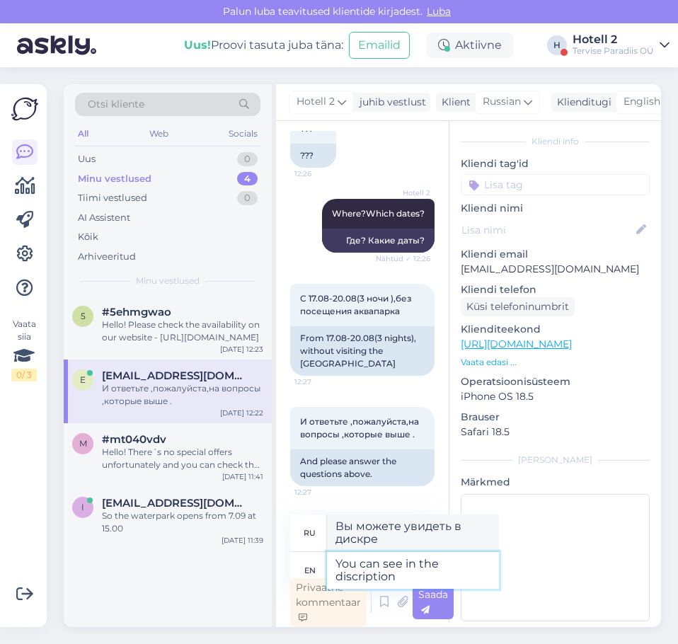
type textarea "You can see in the discription"
type textarea "Вы можете увидеть в описании"
type textarea "You can see in the discription that"
type textarea "Вы можете увидеть в описании, что"
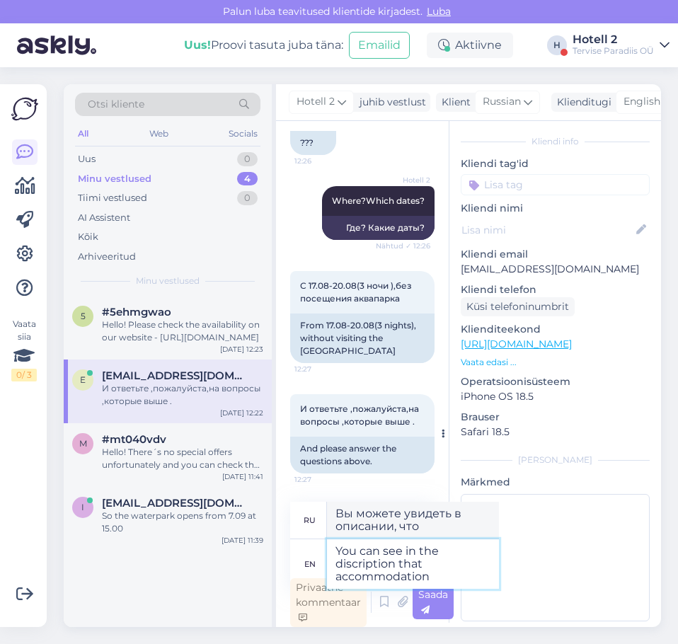
type textarea "You can see in the discription that accommodation"
type textarea "Вы можете увидеть в описании, что размещение"
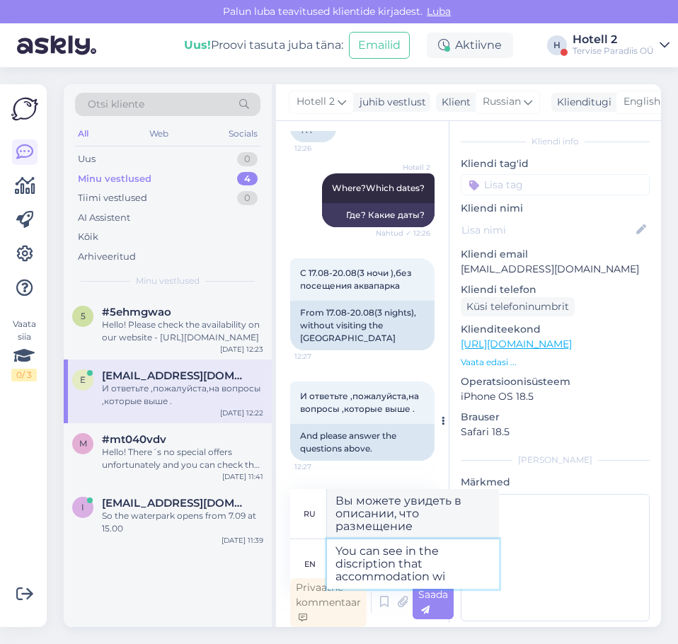
type textarea "You can see in the discription that accommodation wit"
type textarea "Вы можете увидеть в описании, что размещение будет"
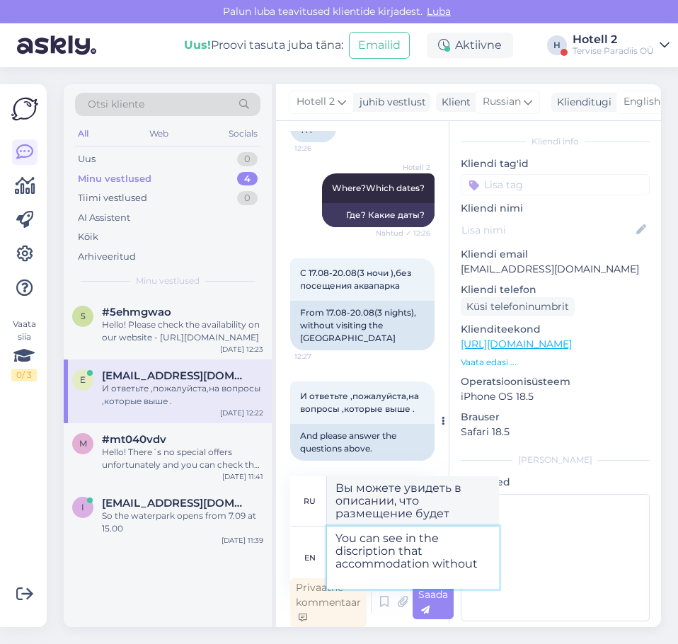
type textarea "You can see in the discription that accommodation without"
type textarea "Вы можете увидеть в описании, что размещение без"
type textarea "You can see in the discription that accommodation without waterpark i"
type textarea "Вы можете увидеть в описании, что размещение без аквапарка."
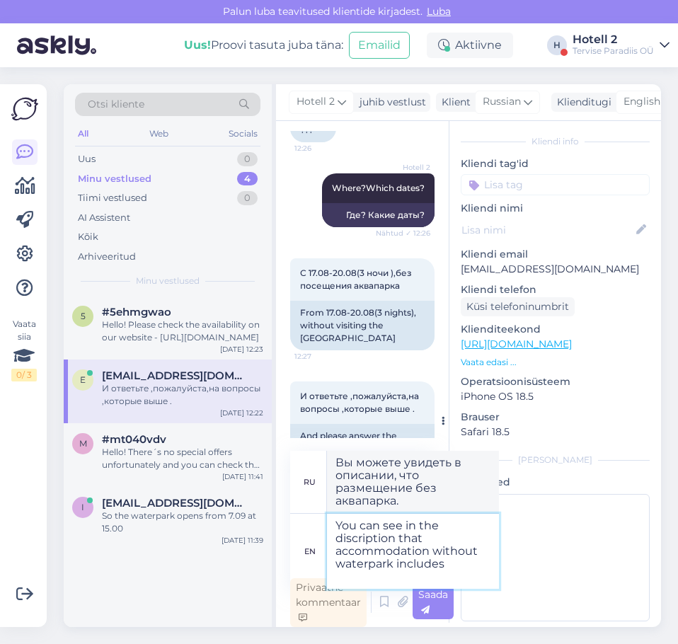
type textarea "You can see in the discription that accommodation without waterpark includes"
type textarea "Вы можете увидеть в описании, что размещение без аквапарка включает в себя"
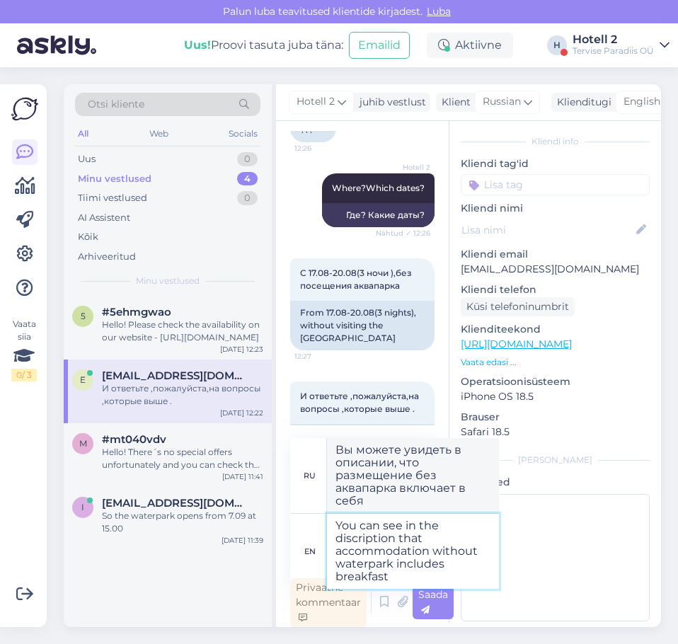
type textarea "You can see in the discription that accommodation without waterpark includes br…"
type textarea "В описании вы можете увидеть, что в стоимость проживания без аквапарка включен …"
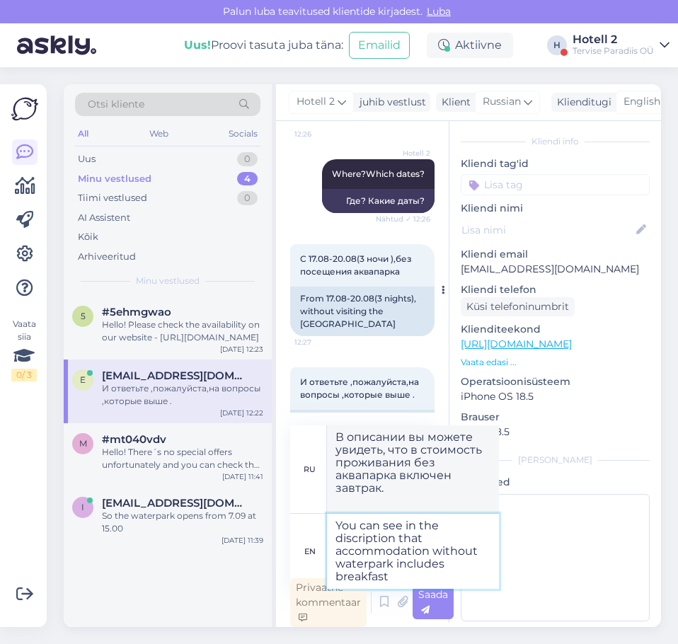
scroll to position [1498, 0]
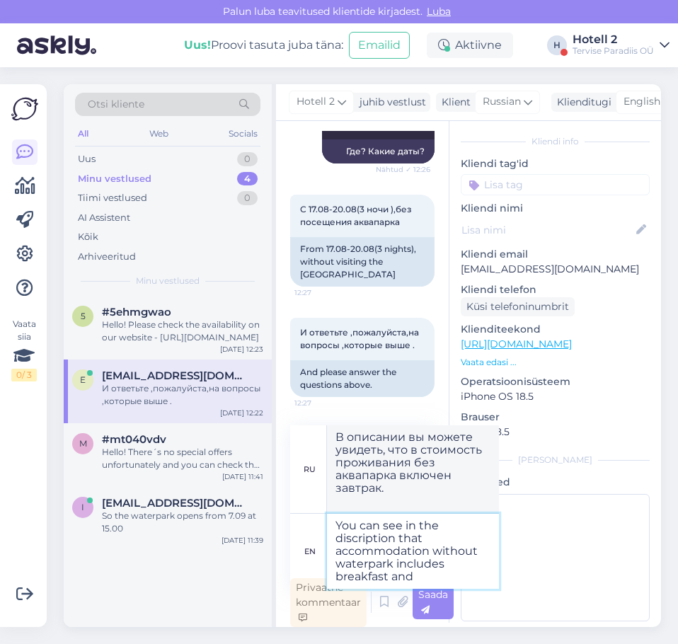
type textarea "You can see in the discription that accommodation without waterpark includes br…"
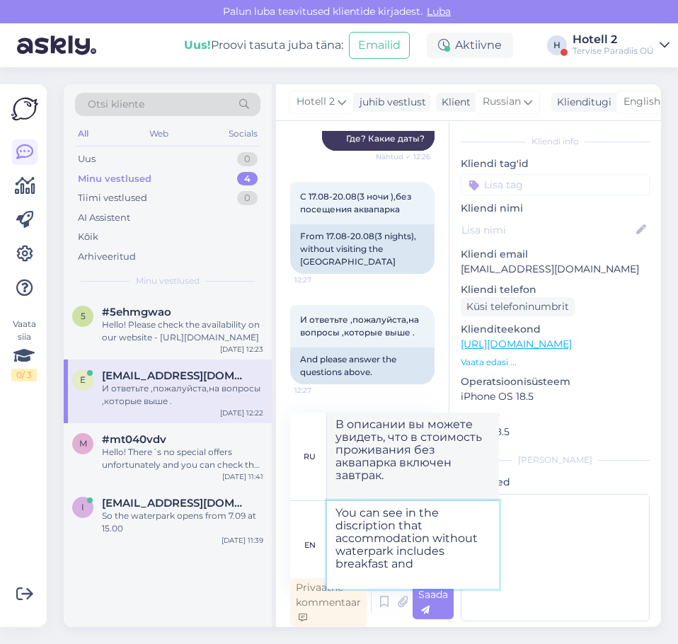
type textarea "В описании вы можете увидеть, что в стоимость проживания без аквапарка включен …"
type textarea "You can see in the discription that accommodation without waterpark includes br…"
type textarea "В описании вы можете увидеть, что в стоимость размещения без аквапарка включен …"
type textarea "You can see in the discription that accommodation without waterpark includes br…"
type textarea "В описании вы можете увидеть, что в стоимость размещения без аквапарка включен …"
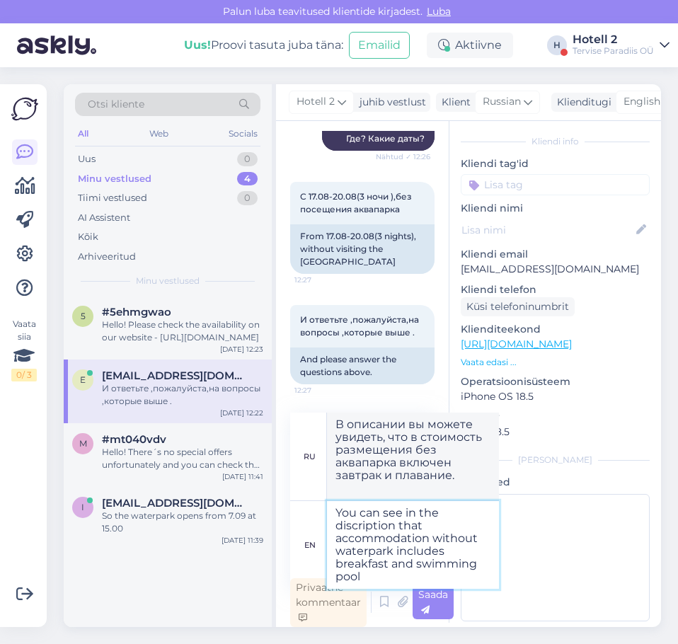
type textarea "You can see in the discription that accommodation without waterpark includes br…"
type textarea "В описании вы можете увидеть, что в стоимость размещения без аквапарка входит з…"
type textarea "You can see in the discription that accommodation without waterpark includes br…"
type textarea "В описании вы можете увидеть, что в стоимость размещения без аквапарка включен …"
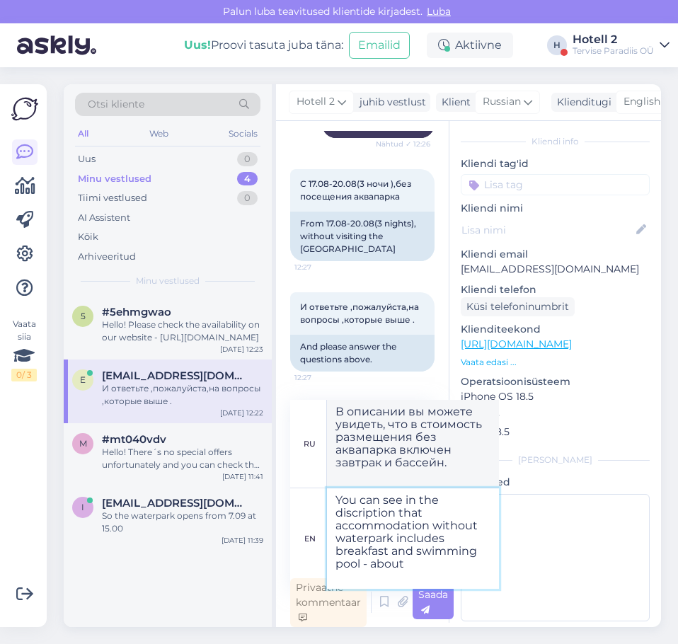
type textarea "You can see in the discription that accommodation without waterpark includes br…"
type textarea "В описании вы можете увидеть, что в стоимость проживания без аквапарка входит з…"
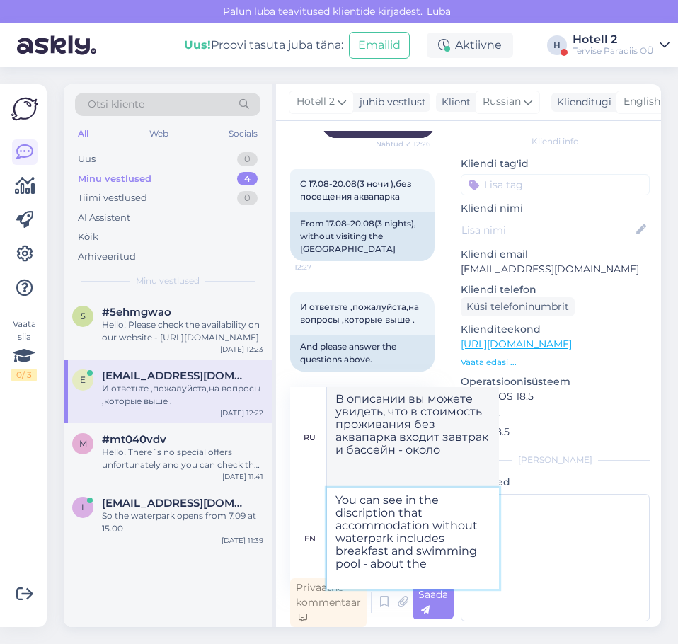
type textarea "You can see in the discription that accommodation without waterpark includes br…"
type textarea "В описании вы можете увидеть, что в стоимость проживания без аквапарка входит з…"
type textarea "You can see in the discription that accommodation without waterpark includes br…"
type textarea "В описании вы можете увидеть, что в стоимость проживания без аквапарка входит з…"
type textarea "You can see in the discription that accommodation without waterpark includes br…"
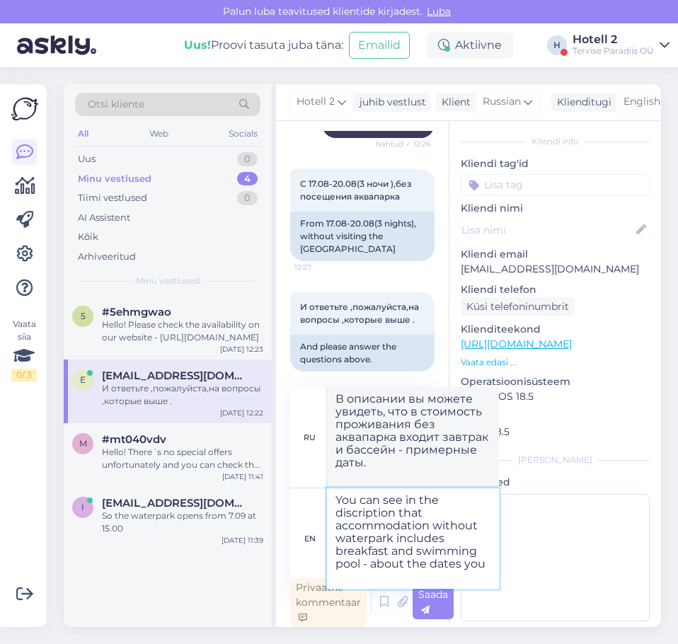
type textarea "Вы можете увидеть в описании, что размещение без аквапарка включает завтрак и б…"
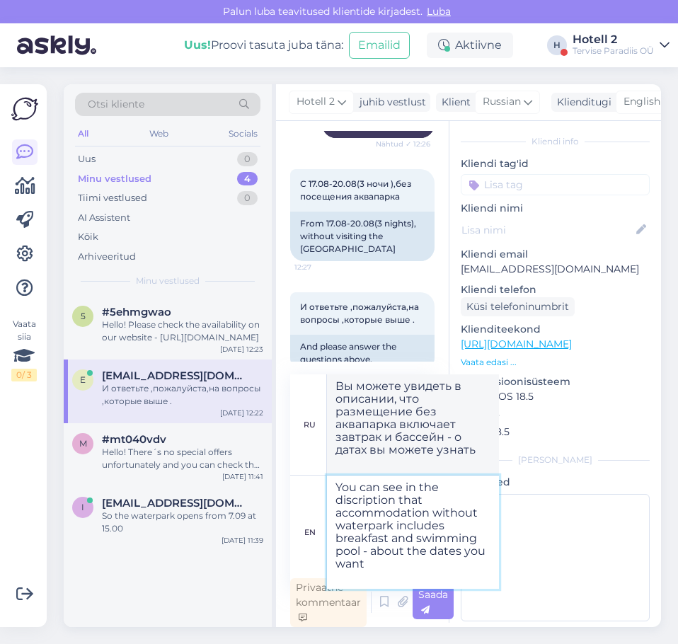
type textarea "You can see in the discription that accommodation without waterpark includes br…"
type textarea "В описании вы можете увидеть, что в стоимость проживания без аквапарка входит з…"
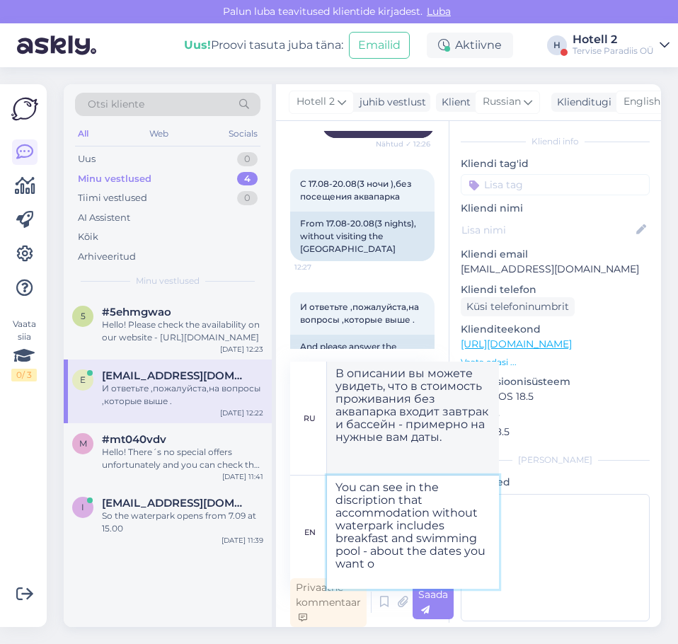
type textarea "You can see in the discription that accommodation without waterpark includes br…"
type textarea "Вы можете увидеть в описании, что размещение без аквапарка включает завтрак и б…"
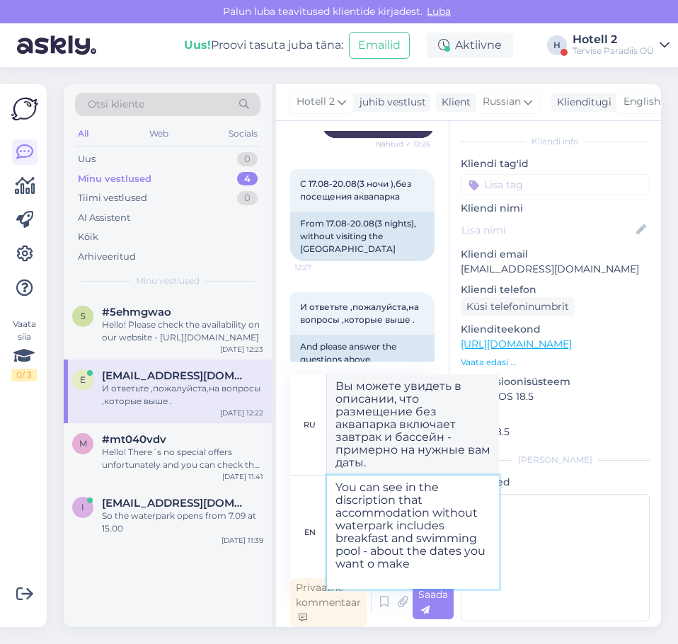
type textarea "You can see in the discription that accommodation without waterpark includes br…"
type textarea "Вы можете увидеть в описании, что размещение без аквапарка включает завтрак и б…"
type textarea "You can see in the discription that accommodation without waterpark includes br…"
type textarea "Вы можете увидеть в описании, что размещение без аквапарка включает завтрак и б…"
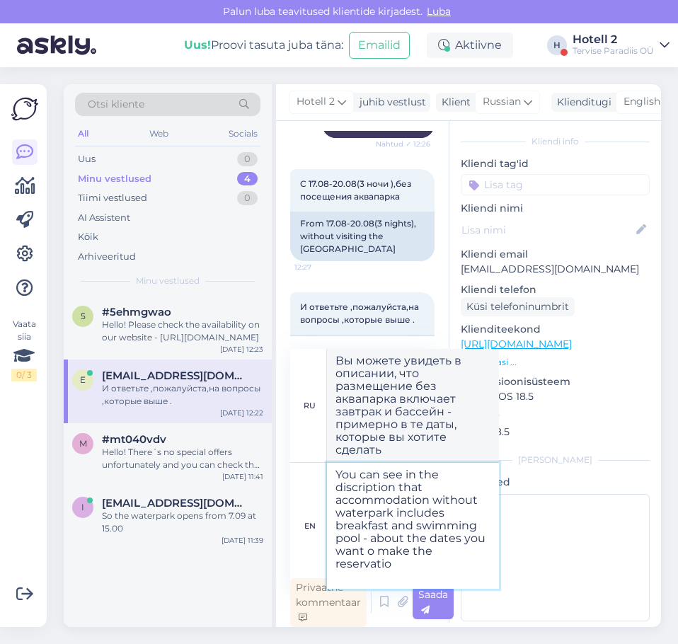
type textarea "You can see in the discription that accommodation without waterpark includes br…"
type textarea "В описании вы можете увидеть, что в стоимость проживания без аквапарка входит з…"
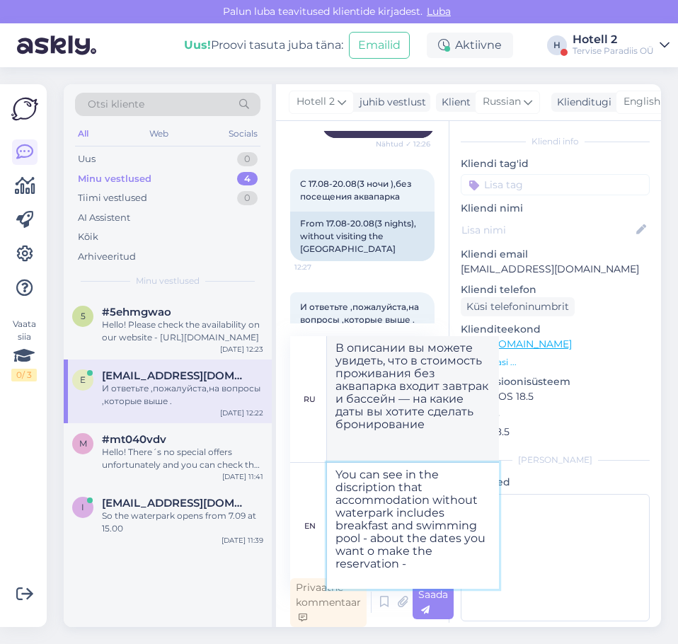
type textarea "You can see in the discription that accommodation without waterpark includes br…"
type textarea "В описании вы можете увидеть, что в стоимость проживания без аквапарка входит з…"
type textarea "You can see in the discription that accommodation without waterpark includes br…"
type textarea "В описании вы можете увидеть, что проживание без аквапарка включает завтрак и б…"
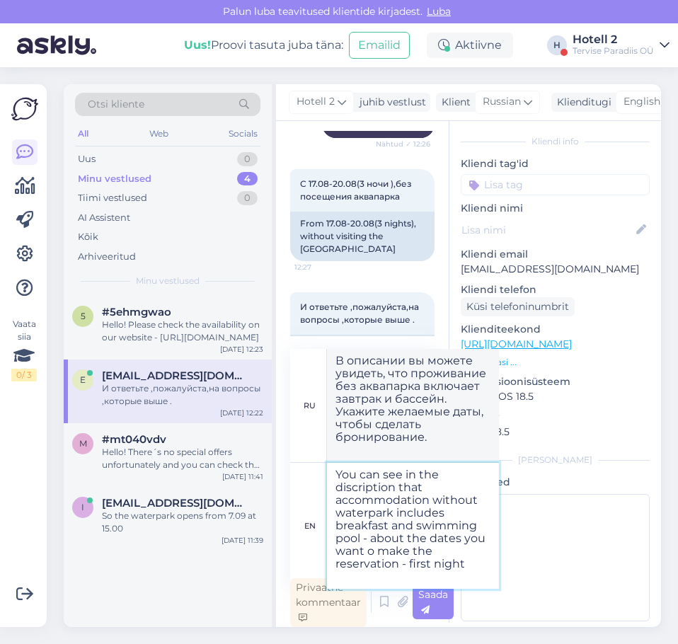
scroll to position [6, 0]
type textarea "You can see in the discription that accommodation without waterpark includes br…"
type textarea "В описании вы можете увидеть, что проживание без аквапарка включает завтрак и б…"
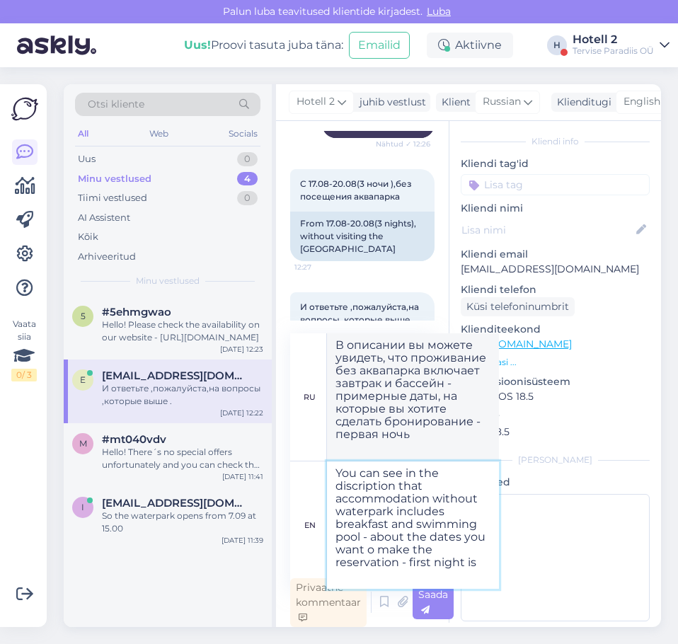
type textarea "You can see in the discription that accommodation without waterpark includes br…"
type textarea "Вы можете увидеть в описании, что размещение без аквапарка включает завтрак и б…"
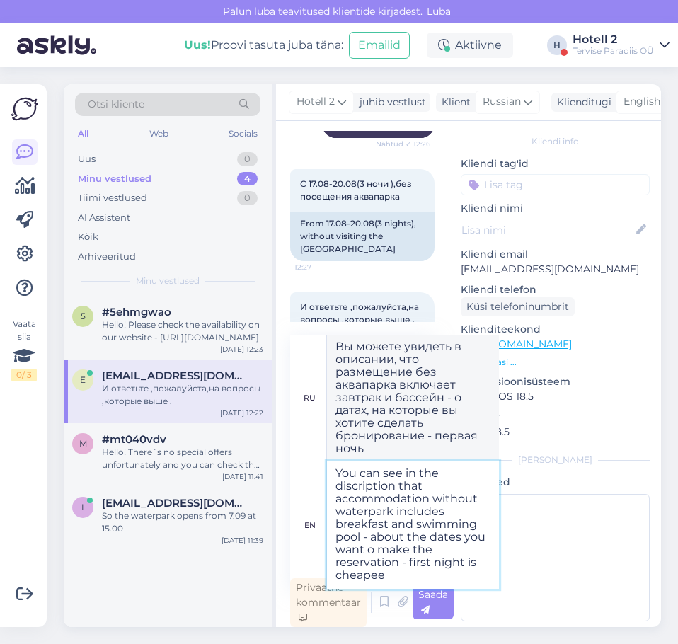
type textarea "You can see in the discription that accommodation without waterpark includes br…"
type textarea "В описании вы можете увидеть, что проживание без аквапарка включает завтрак и б…"
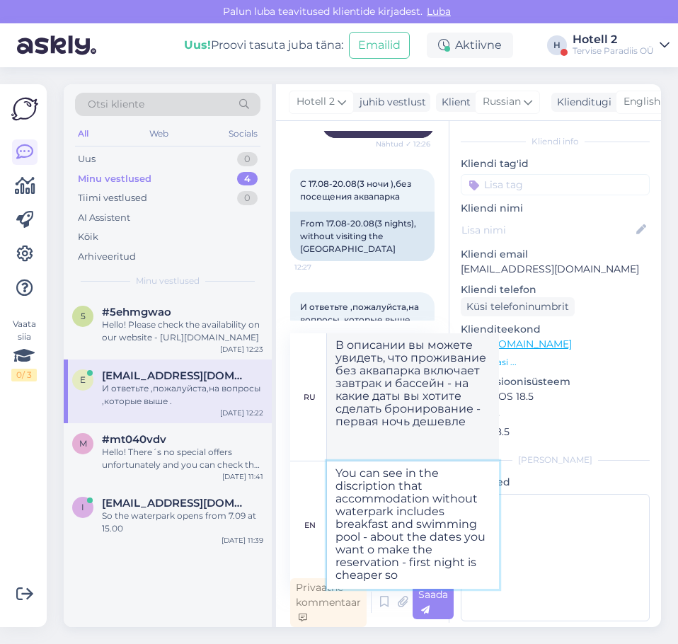
type textarea "You can see in the discription that accommodation without waterpark includes br…"
type textarea "Вы можете увидеть в описании, что размещение без аквапарка включает завтрак и б…"
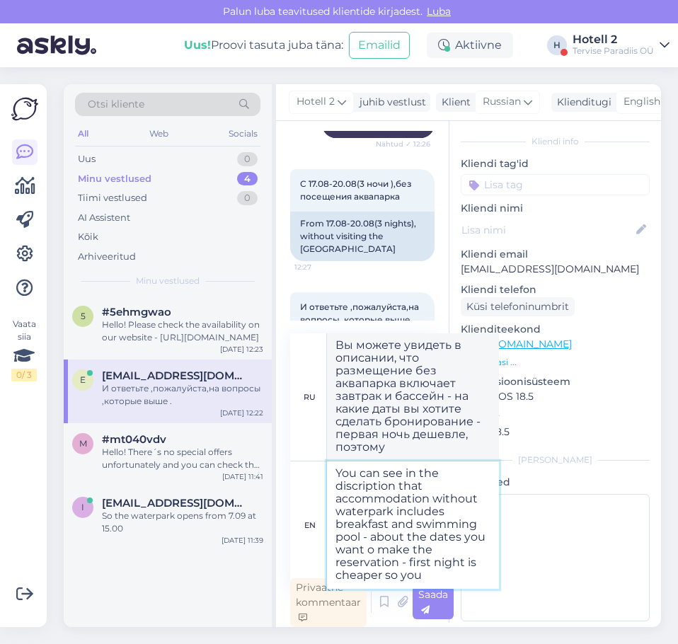
scroll to position [18, 0]
type textarea "You can see in the discription that accommodation without waterpark includes br…"
type textarea "Вы можете увидеть в описании, что размещение без аквапарка включает завтрак и б…"
type textarea "You can see in the discription that accommodation without waterpark includes br…"
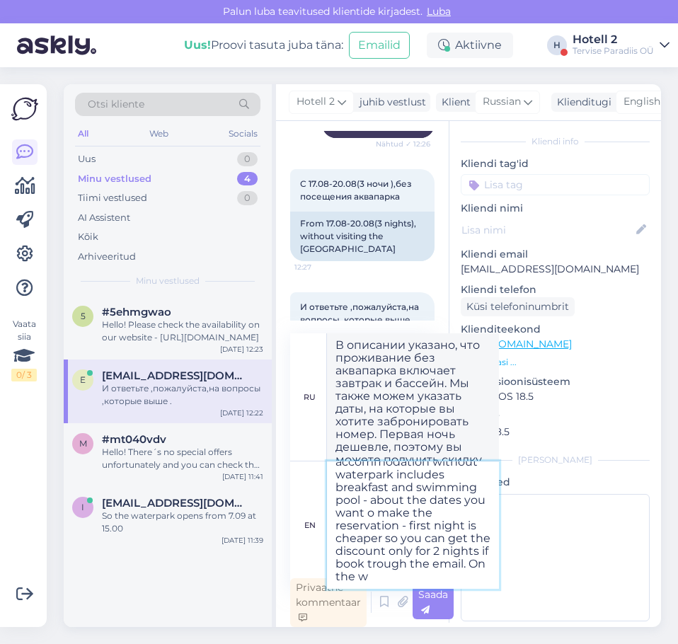
scroll to position [62, 0]
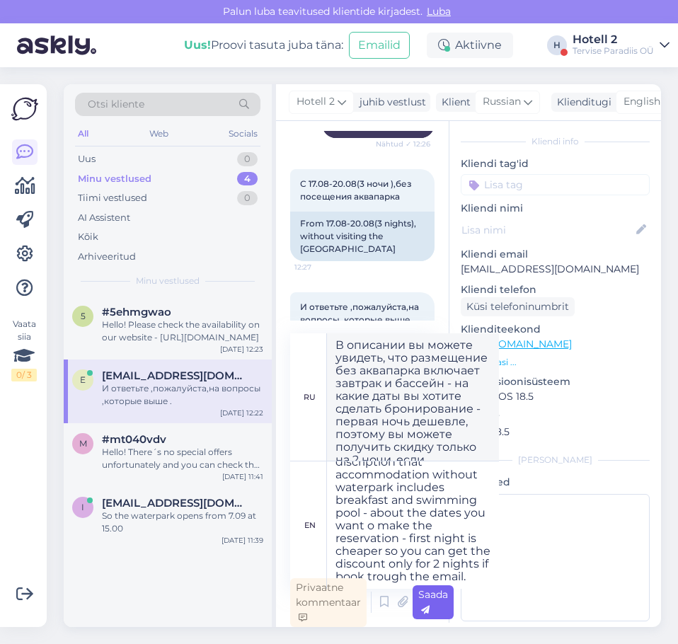
click at [445, 609] on div "Saada" at bounding box center [433, 603] width 41 height 34
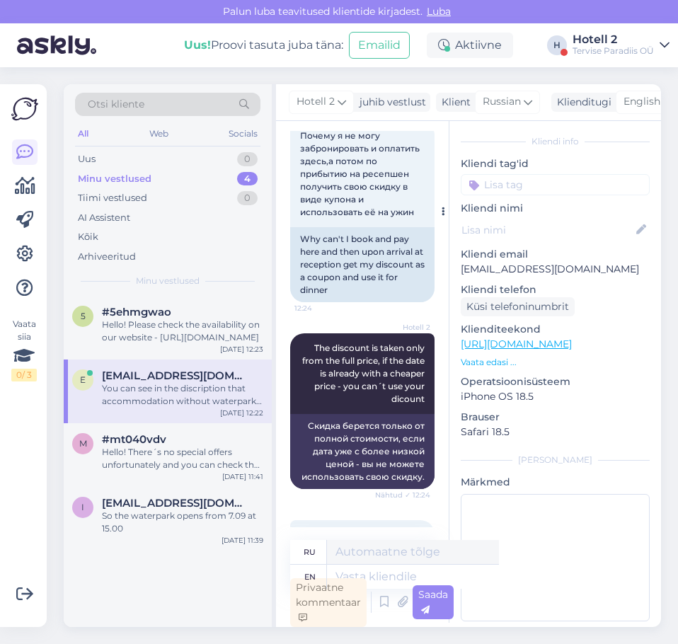
scroll to position [700, 0]
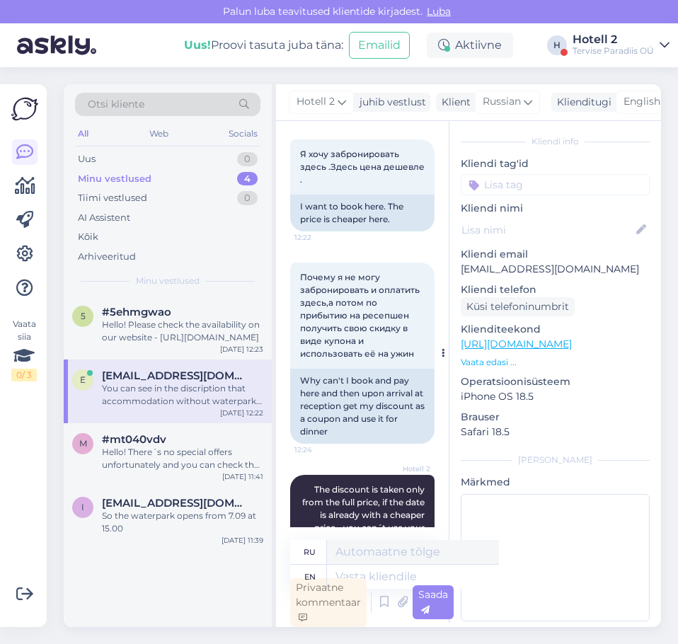
drag, startPoint x: 301, startPoint y: 263, endPoint x: 355, endPoint y: 359, distance: 110.3
click at [355, 359] on div "Почему я не могу забронировать и оплатить здесь,а потом по прибытию на ресепшен…" at bounding box center [362, 316] width 144 height 106
copy span "Почему я не могу забронировать и оплатить здесь,а потом по прибытию на ресепшен…"
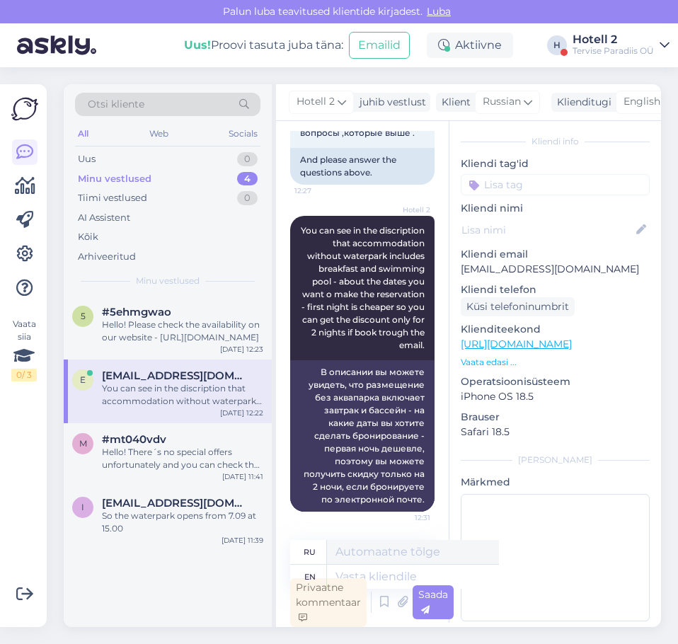
scroll to position [1762, 0]
click at [371, 571] on textarea at bounding box center [413, 577] width 172 height 24
paste textarea "Почему я не могу забронировать и оплатить здесь,а потом по прибытию на ресепшен…"
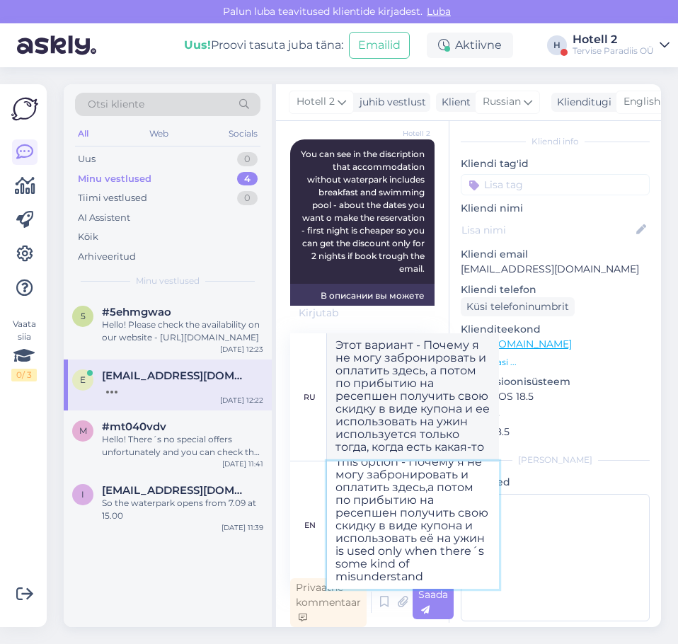
scroll to position [44, 0]
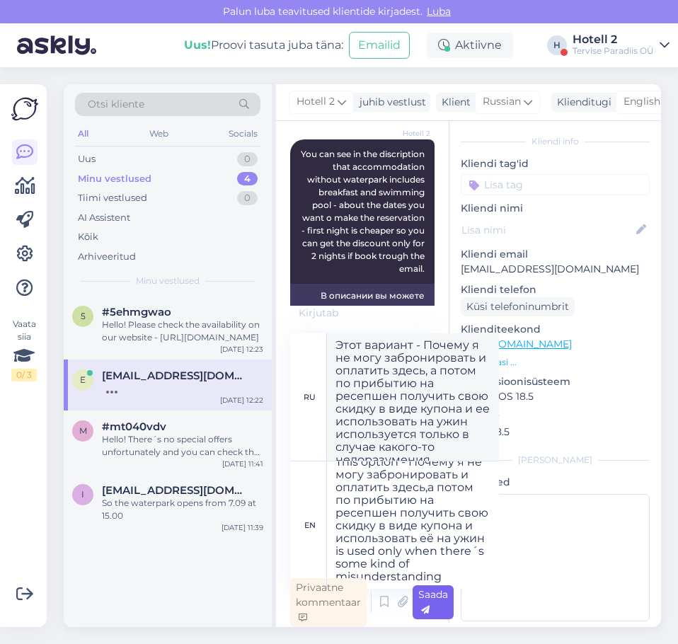
click at [434, 606] on div "Saada" at bounding box center [433, 603] width 41 height 34
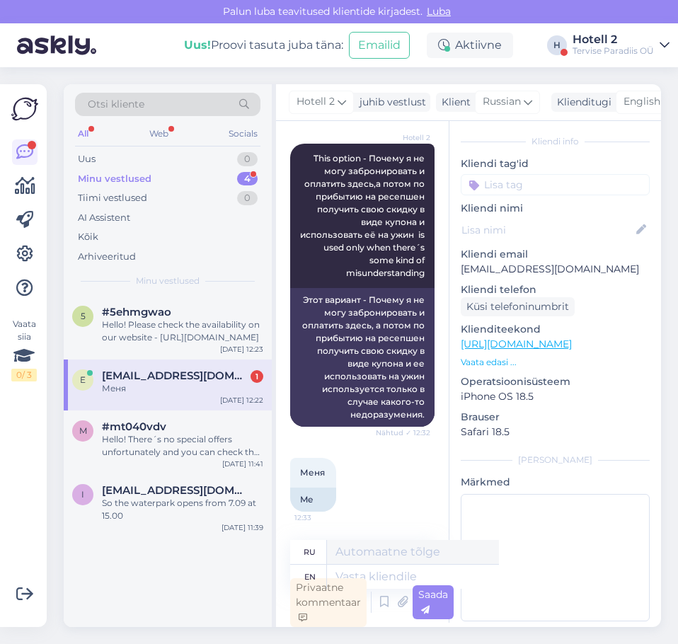
scroll to position [2174, 0]
click at [346, 576] on textarea at bounding box center [413, 577] width 172 height 24
click at [406, 453] on div "Меня 12:33 Me" at bounding box center [362, 485] width 144 height 85
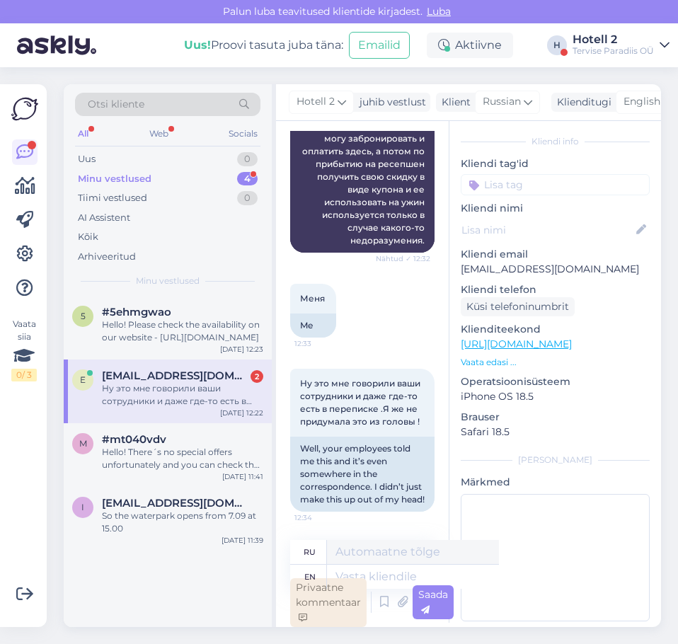
click at [363, 578] on div "Privaatne kommentaar" at bounding box center [328, 602] width 76 height 49
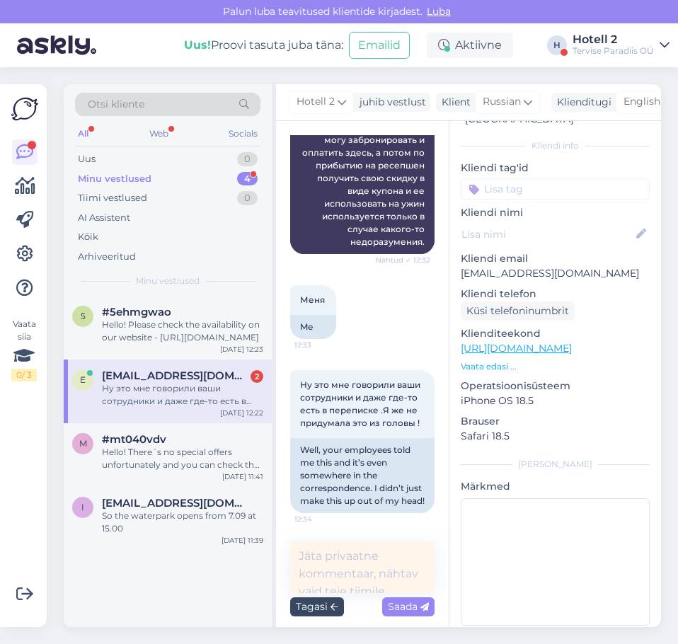
scroll to position [0, 0]
click at [326, 610] on div "Tagasi" at bounding box center [317, 607] width 54 height 19
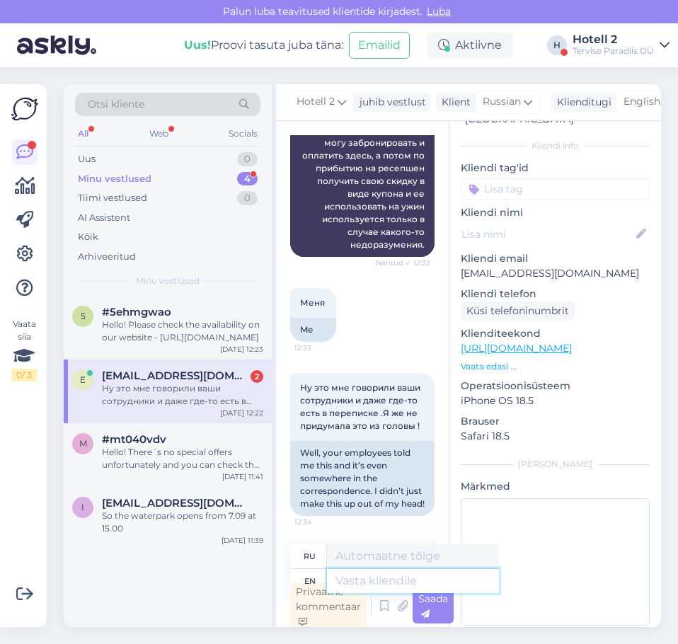
click at [351, 579] on textarea at bounding box center [413, 581] width 172 height 24
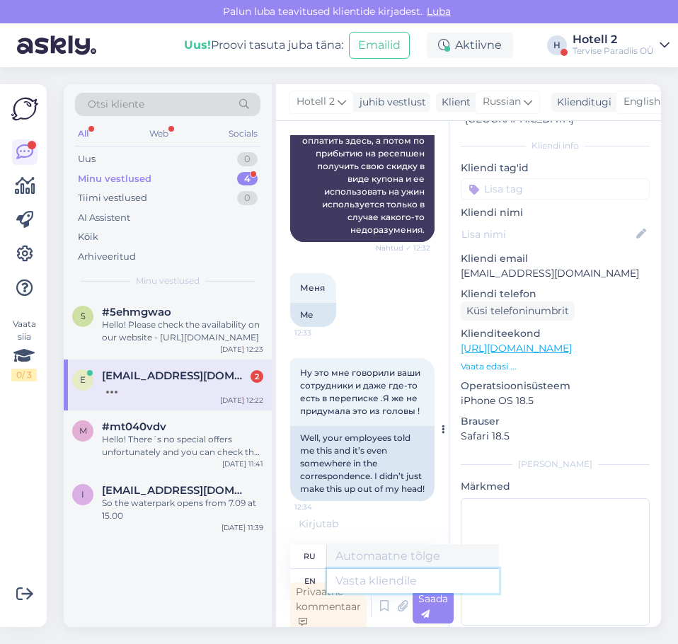
scroll to position [2388, 0]
click at [166, 392] on div at bounding box center [182, 388] width 161 height 13
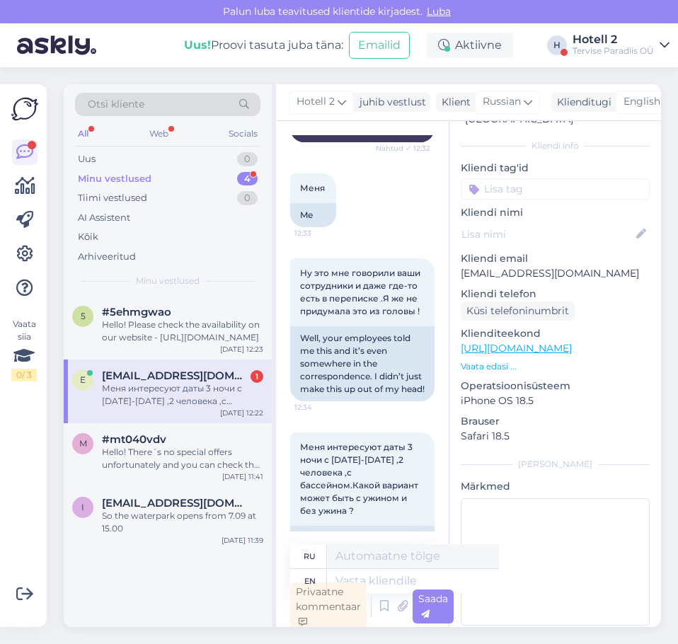
scroll to position [4, 0]
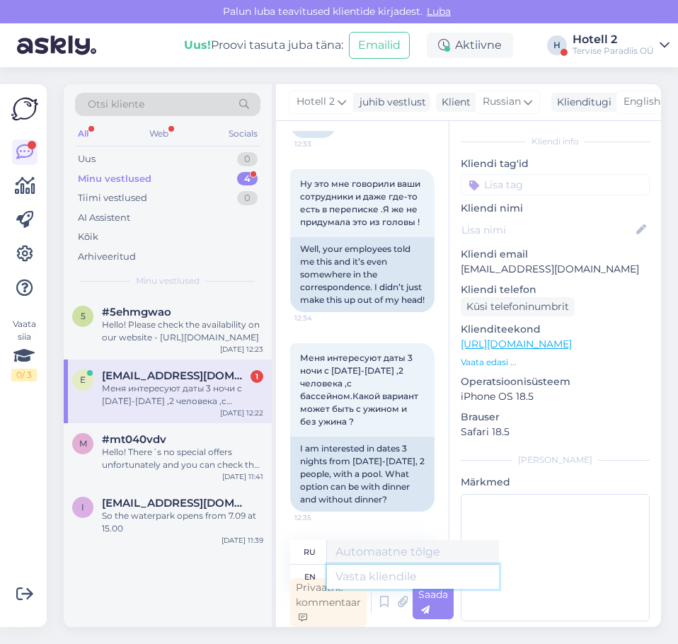
click at [383, 573] on textarea at bounding box center [413, 577] width 172 height 24
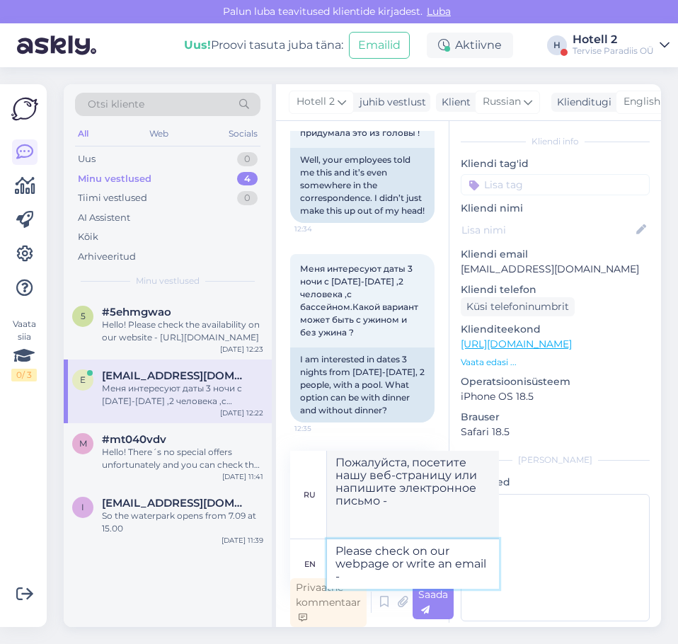
paste textarea "[URL][DOMAIN_NAME]"
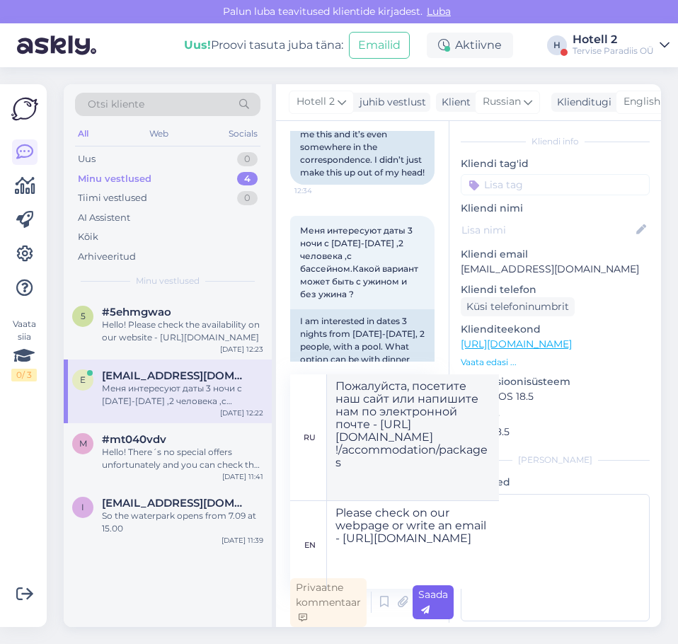
click at [432, 603] on div "Saada" at bounding box center [433, 603] width 41 height 34
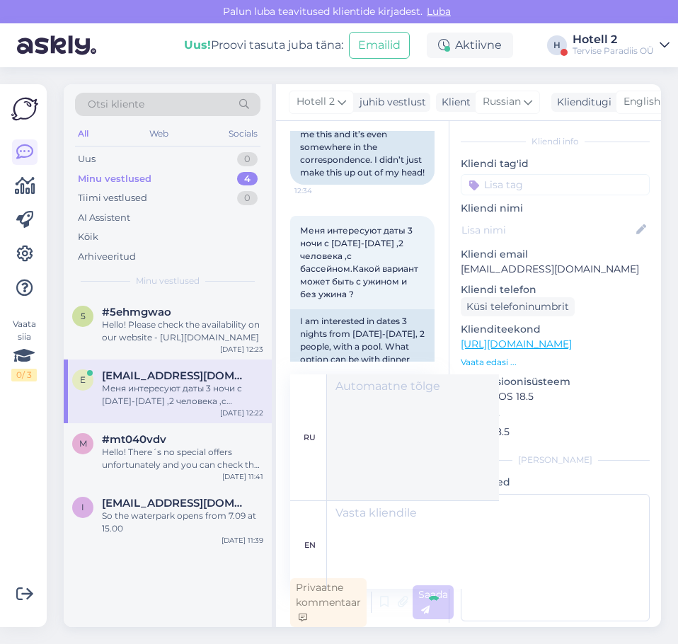
scroll to position [2732, 0]
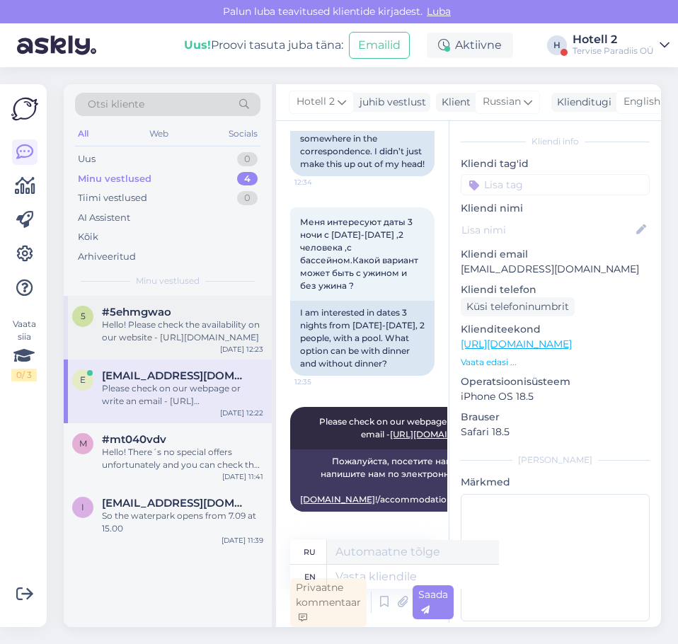
click at [165, 317] on span "#5ehmgwao" at bounding box center [136, 312] width 69 height 13
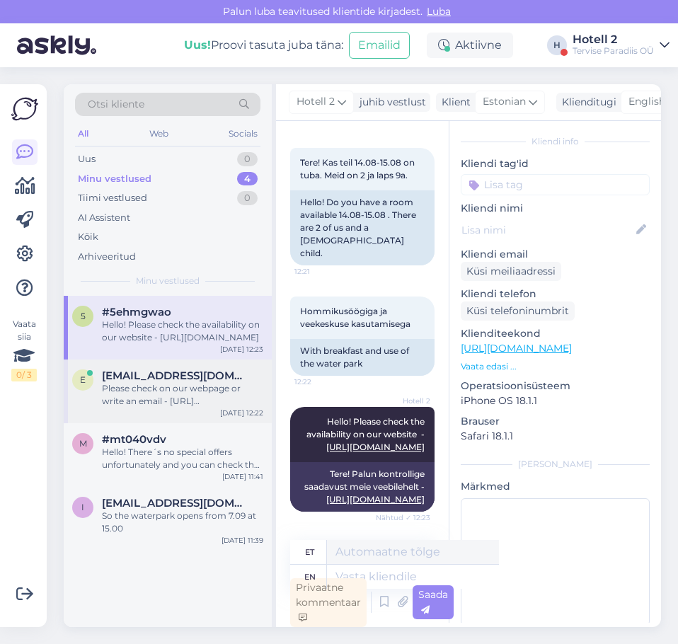
click at [165, 373] on span "[EMAIL_ADDRESS][DOMAIN_NAME]" at bounding box center [175, 376] width 147 height 13
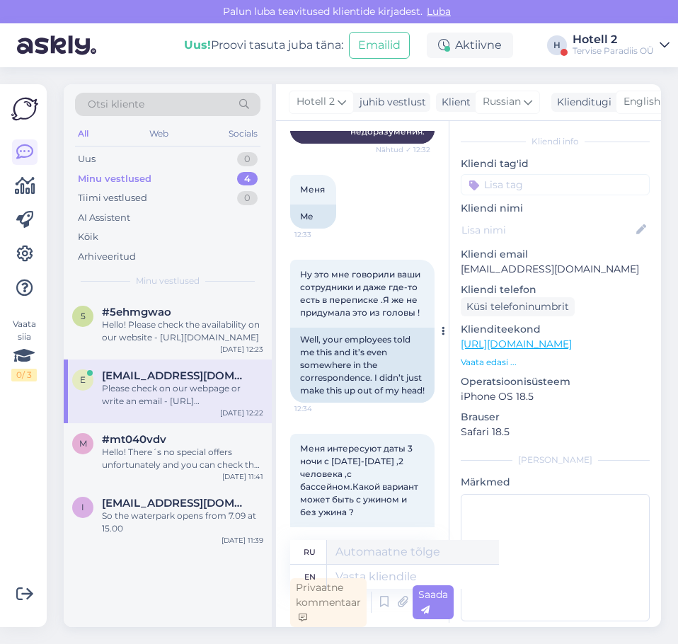
scroll to position [2478, 0]
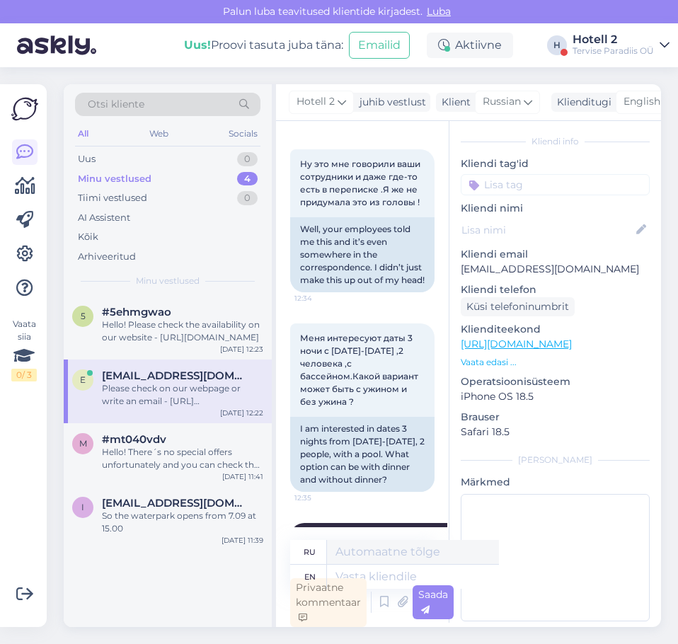
click at [149, 399] on div "Please check on our webpage or write an email - [URL][DOMAIN_NAME]" at bounding box center [182, 394] width 161 height 25
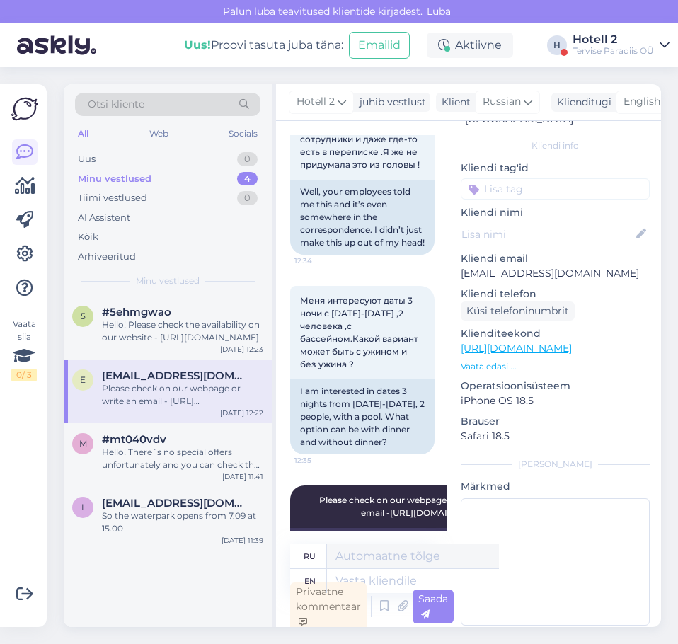
scroll to position [2732, 0]
